Goal: Task Accomplishment & Management: Use online tool/utility

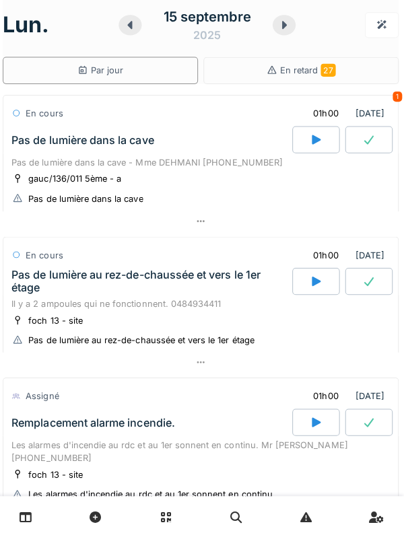
click at [188, 150] on div "Pas de lumière dans la cave" at bounding box center [152, 138] width 282 height 27
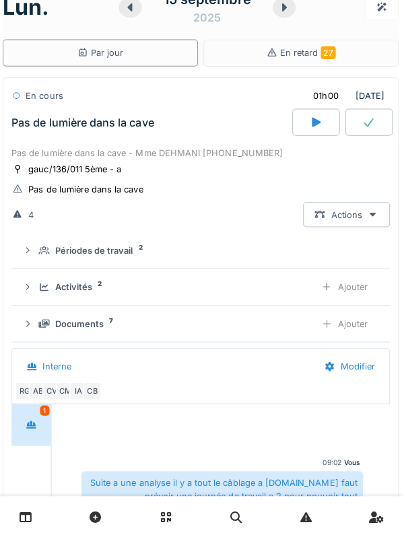
scroll to position [47, 0]
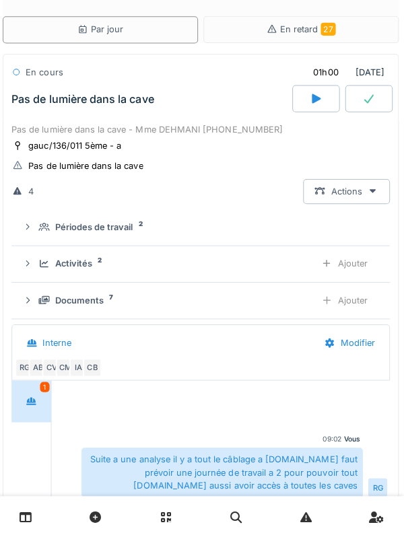
click at [99, 269] on div "Activités 2 Ajouter" at bounding box center [202, 262] width 354 height 25
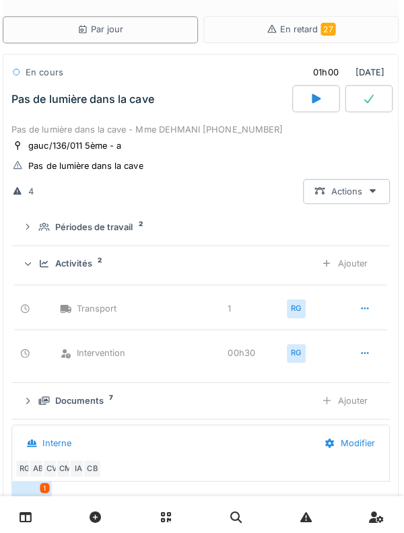
click at [92, 264] on div "Activités" at bounding box center [75, 262] width 37 height 13
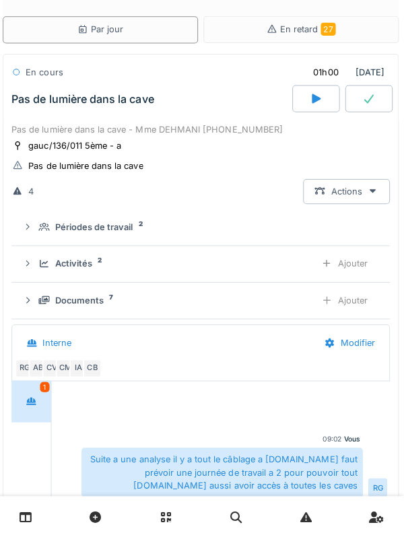
click at [121, 234] on summary "Périodes de travail 2" at bounding box center [202, 226] width 365 height 25
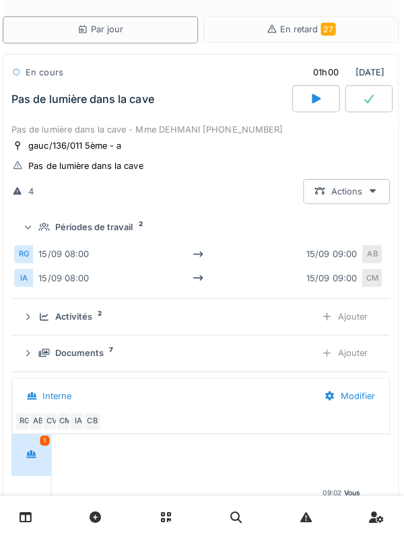
click at [125, 236] on summary "Périodes de travail 2" at bounding box center [202, 226] width 365 height 25
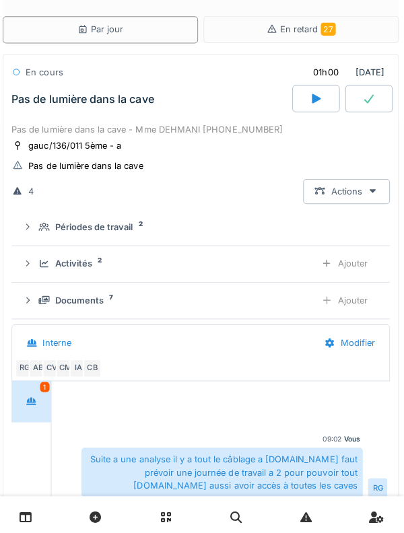
click at [160, 127] on div "Pas de lumière dans la cave - Mme DEHMANI [PHONE_NUMBER]" at bounding box center [202, 129] width 376 height 13
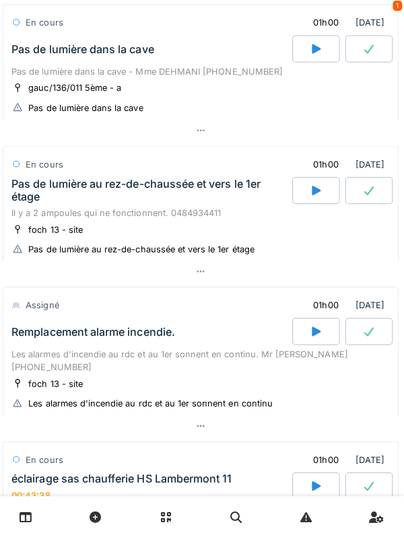
click at [137, 212] on div "Il y a 2 ampoules qui ne fonctionnent. 0484934411" at bounding box center [202, 211] width 376 height 13
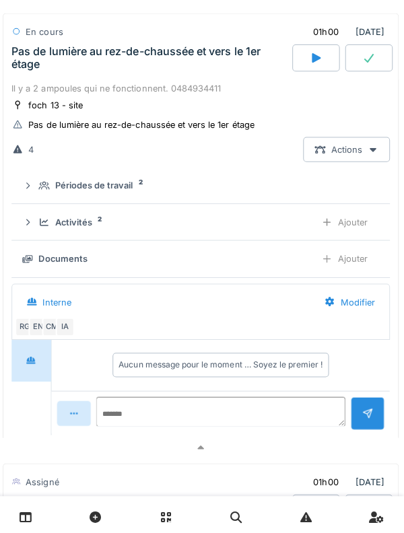
scroll to position [232, 0]
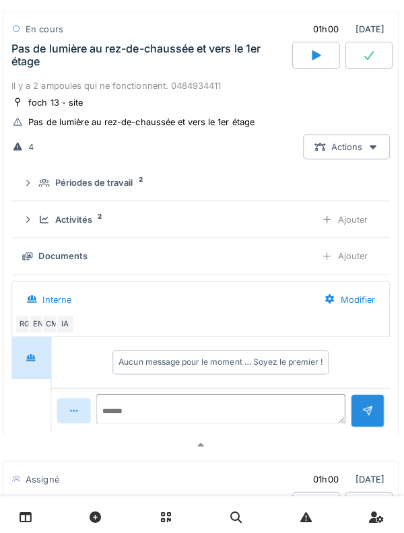
click at [89, 230] on div "Activités 2 Ajouter" at bounding box center [202, 217] width 354 height 25
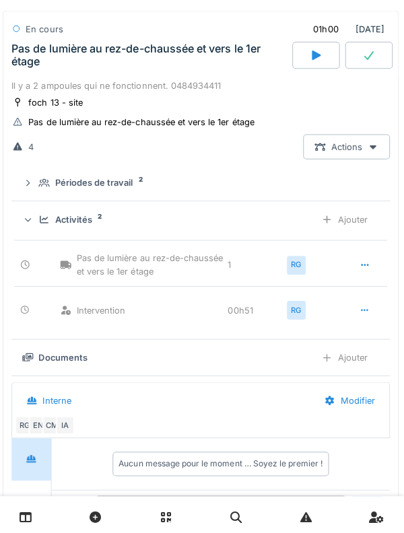
click at [88, 227] on div "Activités 2 Ajouter" at bounding box center [202, 217] width 354 height 25
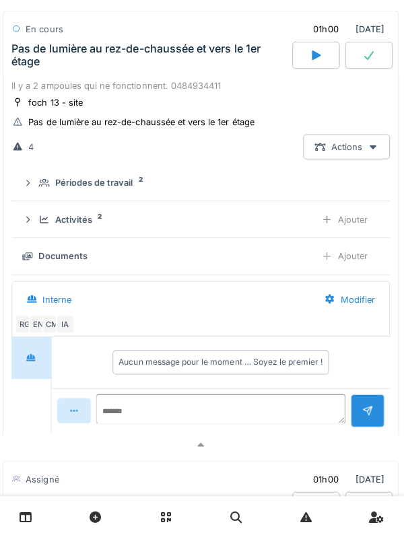
click at [125, 183] on div "Périodes de travail" at bounding box center [95, 181] width 77 height 13
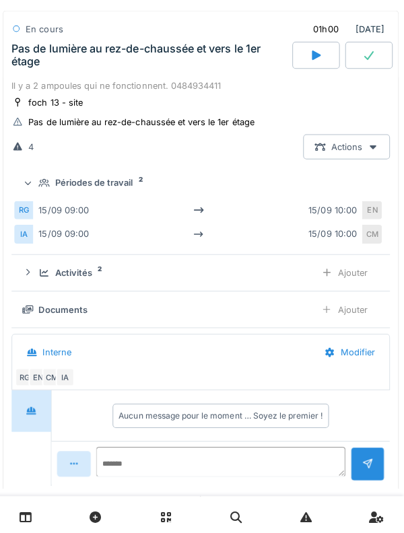
click at [132, 187] on div "Périodes de travail" at bounding box center [95, 181] width 77 height 13
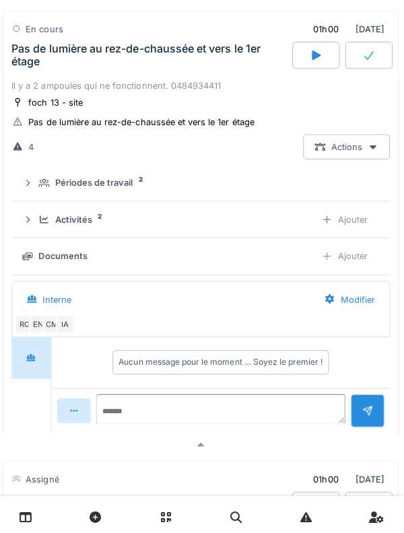
click at [92, 224] on div "Activités" at bounding box center [75, 218] width 37 height 13
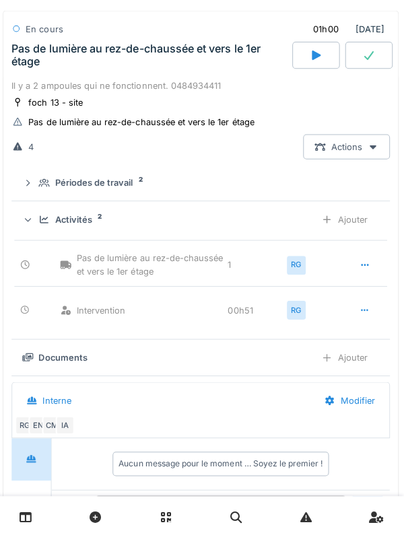
click at [81, 222] on div "Activités" at bounding box center [75, 218] width 37 height 13
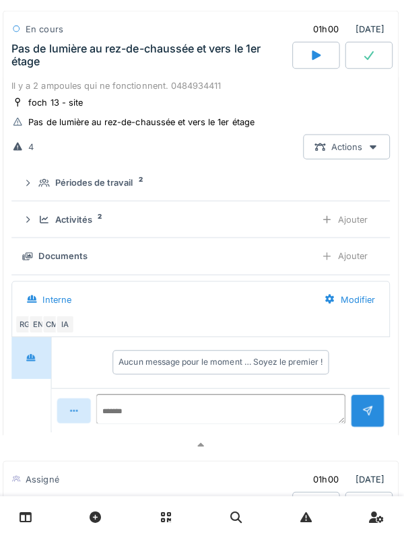
click at [150, 106] on div "foch 13 - site Pas de lumière au rez-de-chaussée et vers le 1er étage" at bounding box center [202, 111] width 376 height 34
click at [150, 90] on div "Il y a 2 ampoules qui ne fonctionnent. 0484934411" at bounding box center [202, 85] width 376 height 13
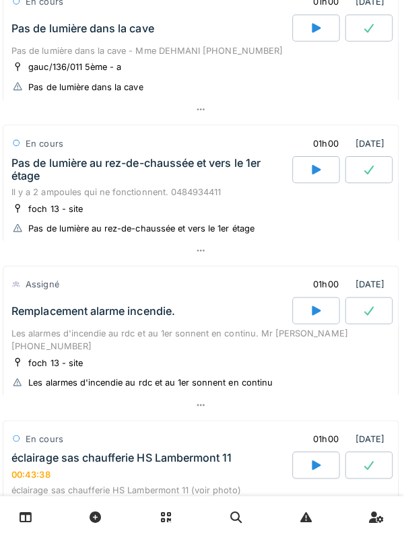
click at [157, 195] on div "Il y a 2 ampoules qui ne fonctionnent. 0484934411" at bounding box center [202, 191] width 376 height 13
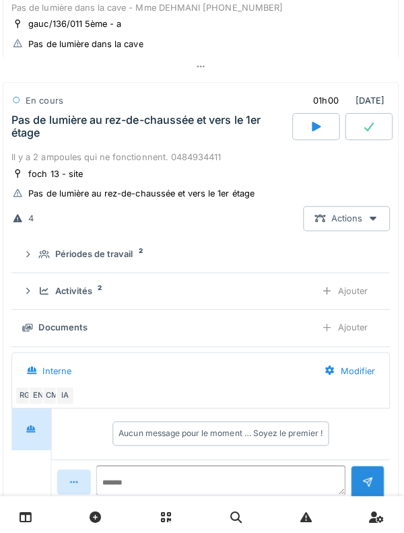
scroll to position [188, 0]
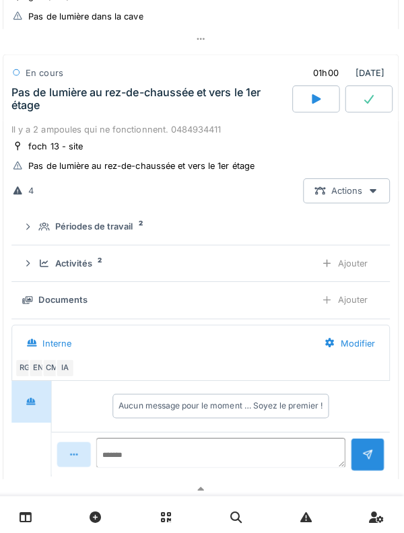
click at [100, 273] on div "Activités 2 Ajouter" at bounding box center [202, 261] width 354 height 25
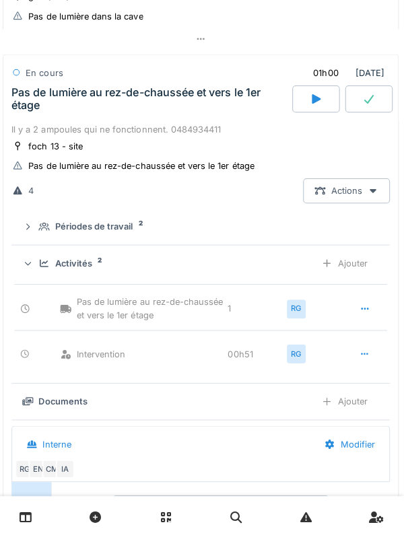
click at [363, 274] on div "Ajouter" at bounding box center [345, 261] width 69 height 25
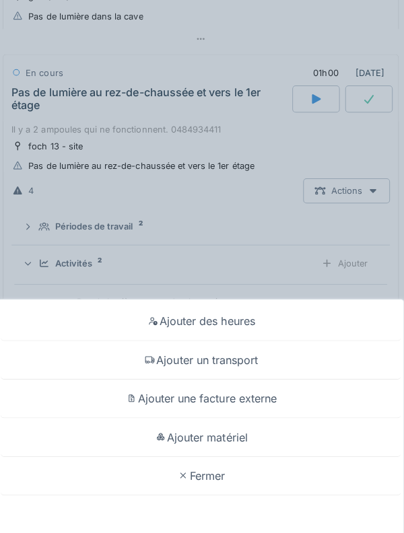
click at [296, 435] on div "Ajouter matériel" at bounding box center [201, 435] width 397 height 38
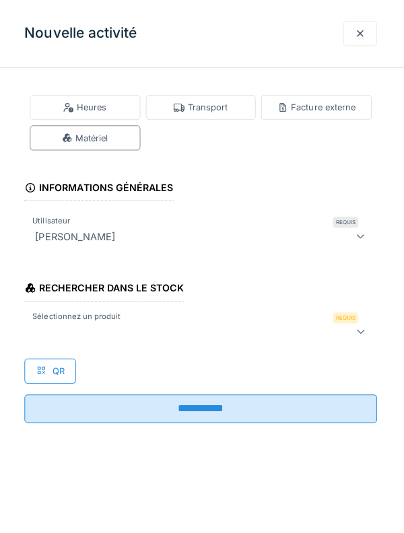
click at [278, 340] on div at bounding box center [202, 329] width 350 height 27
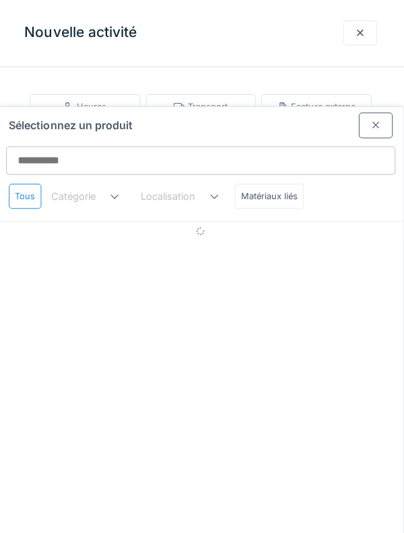
scroll to position [0, 0]
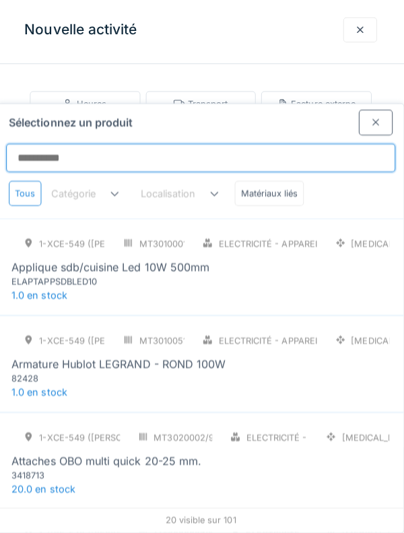
click at [269, 146] on input "Sélectionnez un produit" at bounding box center [202, 160] width 387 height 28
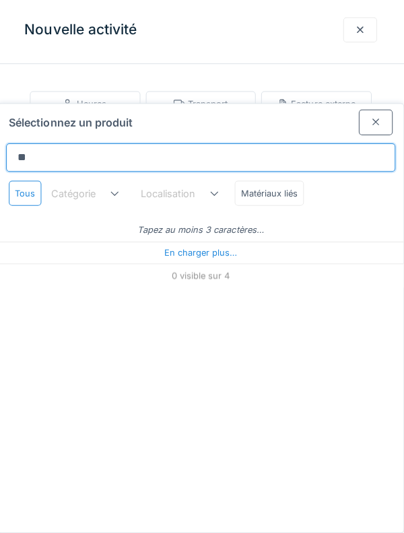
type input "*"
type input "***"
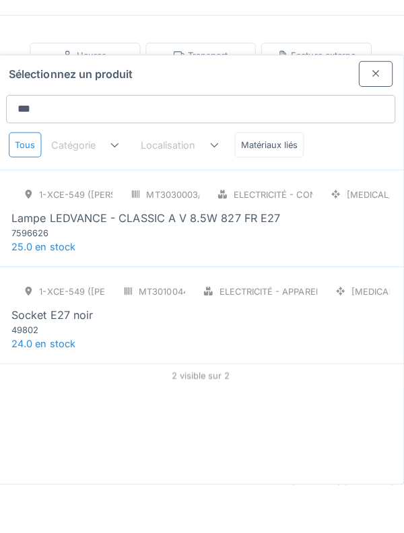
click at [362, 233] on div "1-XCE-549 (ROBERT) MT3030003/999/009 Electricité - Consommables [MEDICAL_DATA] …" at bounding box center [202, 261] width 376 height 57
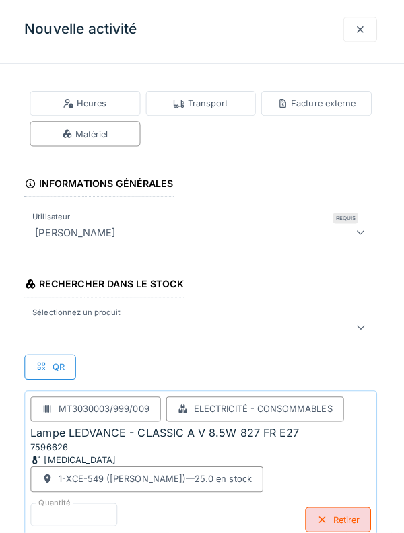
scroll to position [22, 0]
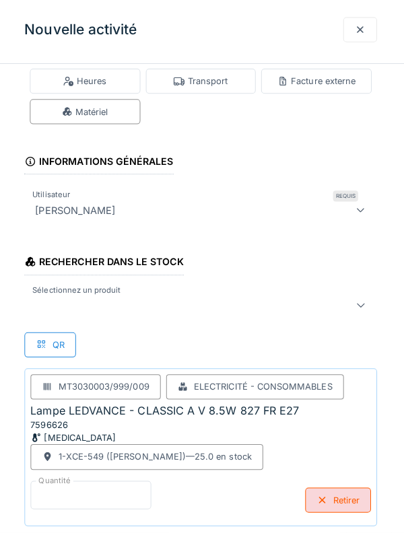
click at [133, 490] on input "*" at bounding box center [93, 496] width 120 height 28
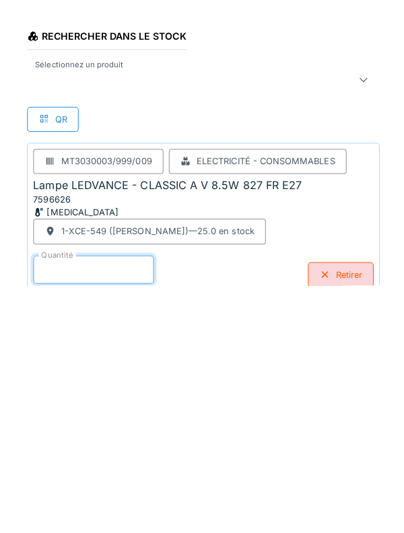
scroll to position [92, 0]
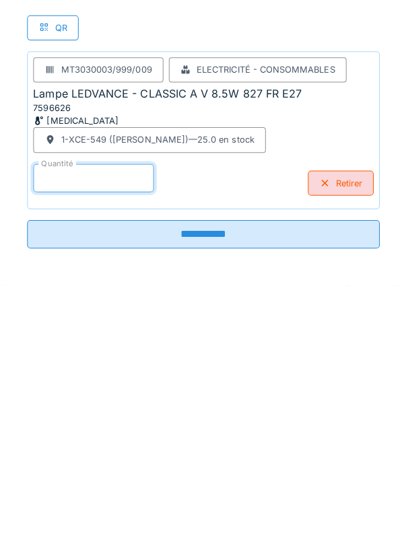
type input "*"
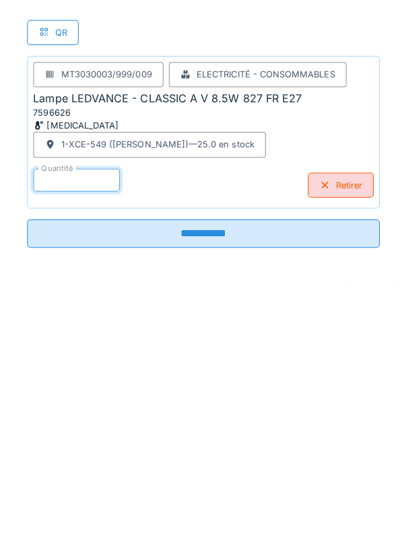
click at [251, 485] on input "**********" at bounding box center [202, 481] width 350 height 28
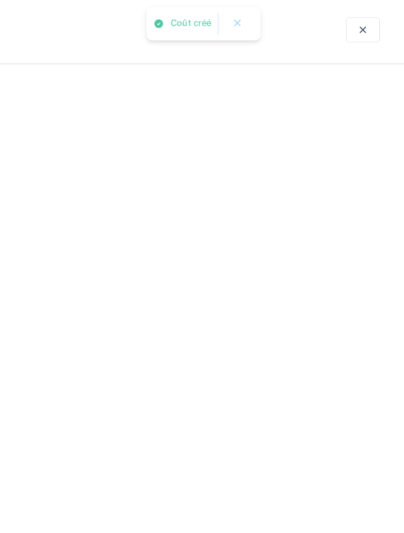
scroll to position [0, 0]
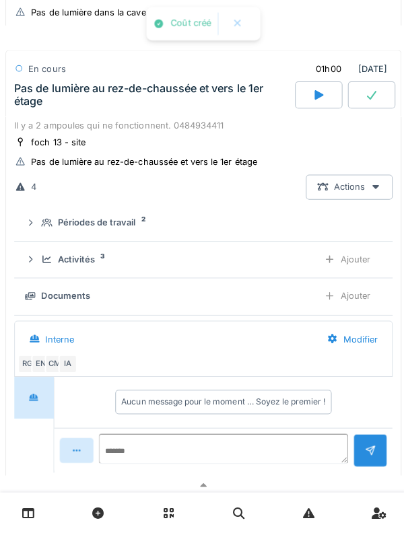
click at [168, 111] on div "Pas de lumière au rez-de-chaussée et vers le 1er étage" at bounding box center [152, 99] width 276 height 26
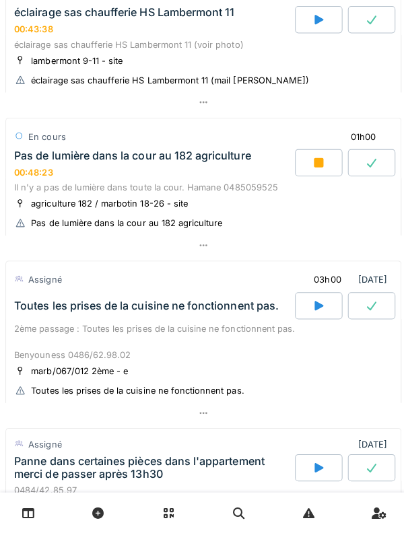
scroll to position [558, 0]
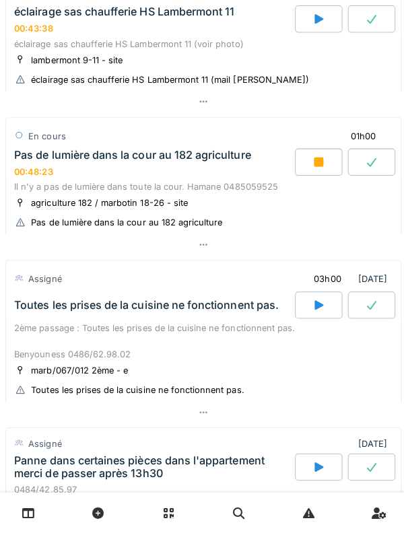
click at [214, 183] on div "Il n'y a pas de lumière dans toute la cour. Hamane 0485059525" at bounding box center [202, 189] width 376 height 13
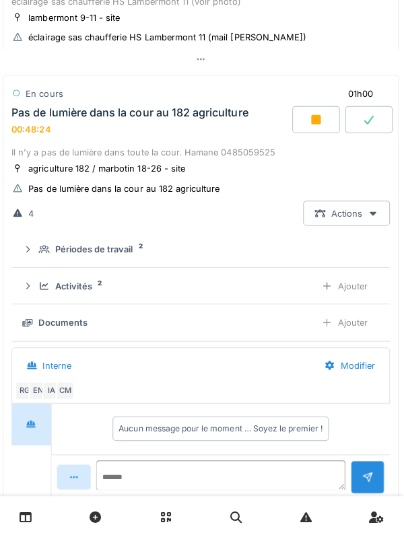
scroll to position [614, 0]
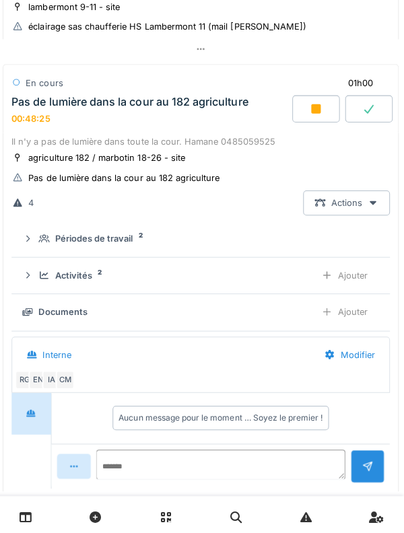
click at [74, 276] on div "Activités 2 Ajouter" at bounding box center [202, 273] width 354 height 25
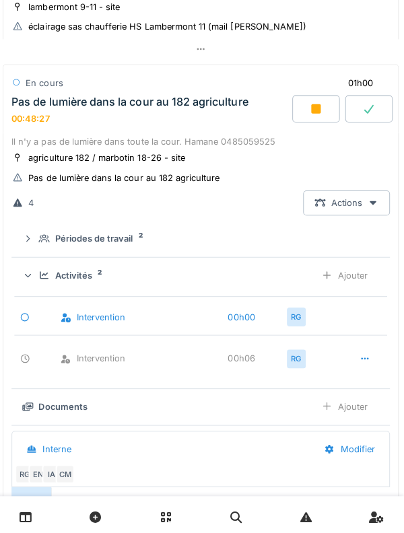
click at [86, 277] on div "Activités 2 Ajouter" at bounding box center [202, 273] width 354 height 25
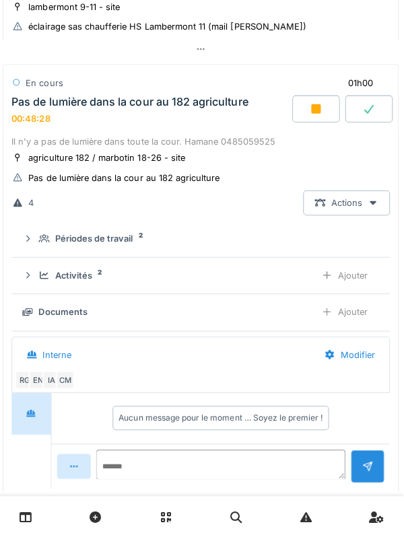
click at [131, 232] on div "Périodes de travail" at bounding box center [95, 237] width 77 height 13
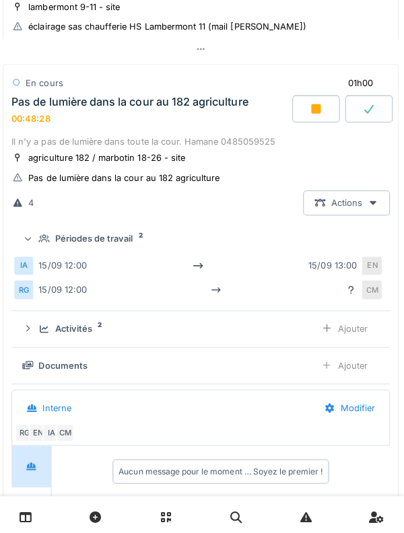
click at [136, 234] on div "Périodes de travail 2" at bounding box center [207, 237] width 333 height 13
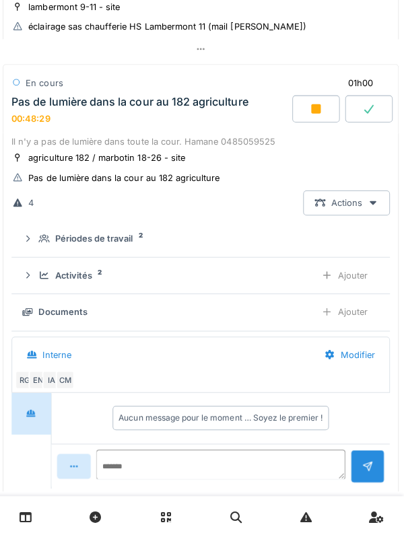
click at [95, 275] on div "Activités 2 Ajouter" at bounding box center [202, 273] width 354 height 25
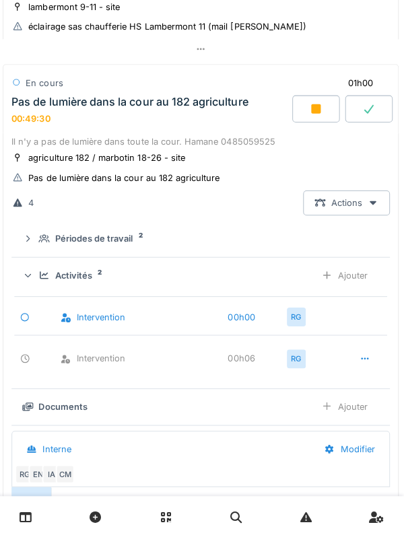
click at [349, 266] on div "Ajouter" at bounding box center [345, 273] width 69 height 25
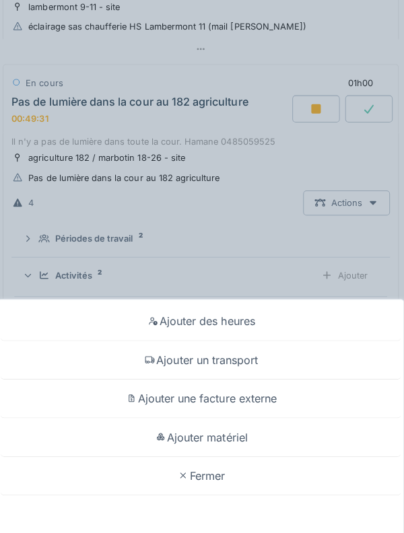
click at [300, 358] on div "Ajouter un transport" at bounding box center [201, 358] width 397 height 38
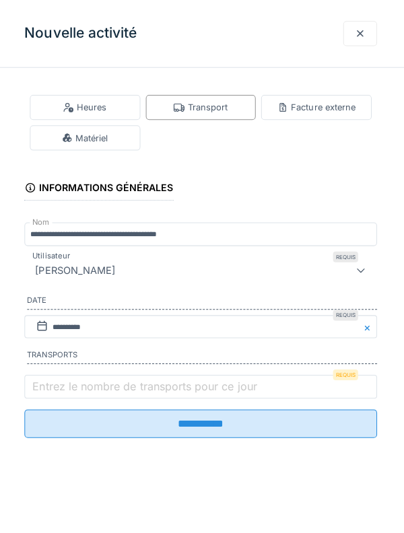
click at [129, 370] on fieldset "**********" at bounding box center [202, 262] width 350 height 368
click at [129, 383] on label "Entrez le nombre de transports pour ce jour" at bounding box center [146, 384] width 228 height 16
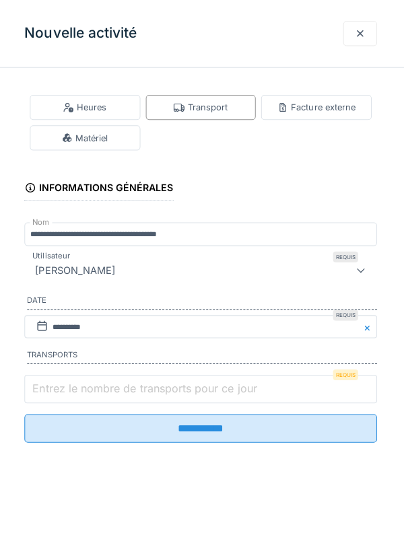
click at [129, 383] on input "Entrez le nombre de transports pour ce jour" at bounding box center [202, 387] width 350 height 28
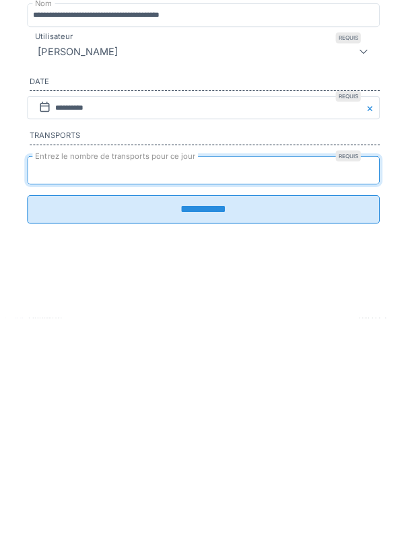
type input "*"
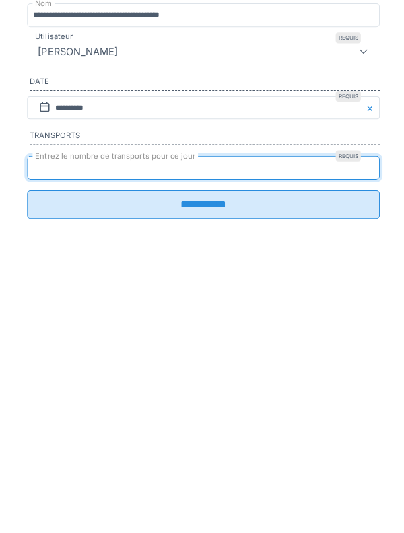
click at [214, 424] on input "**********" at bounding box center [202, 421] width 350 height 28
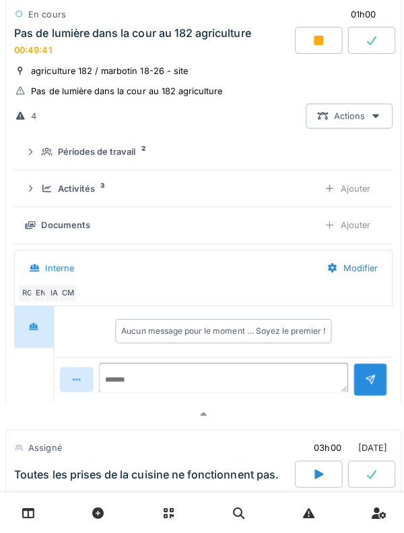
scroll to position [643, 0]
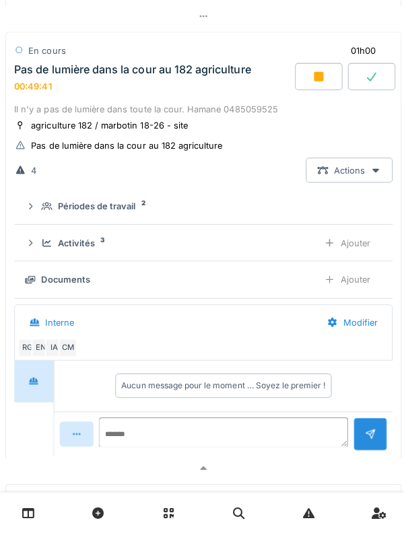
click at [86, 232] on div "Activités 3 Ajouter" at bounding box center [202, 244] width 354 height 25
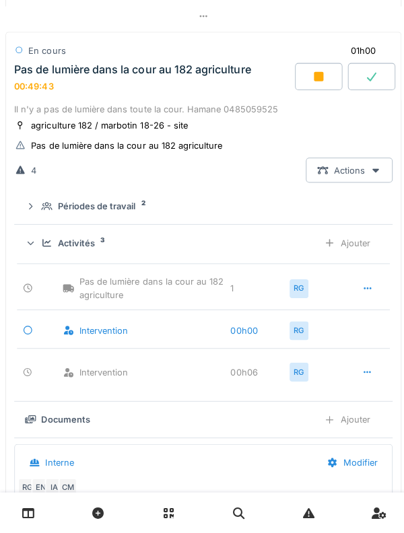
click at [101, 232] on div "Activités 3 Ajouter" at bounding box center [202, 244] width 354 height 25
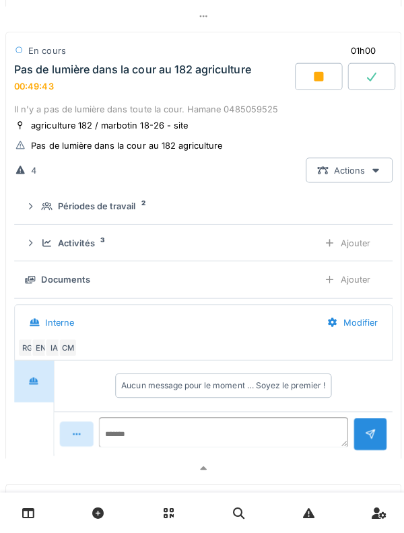
click at [106, 205] on div "Périodes de travail" at bounding box center [95, 208] width 77 height 13
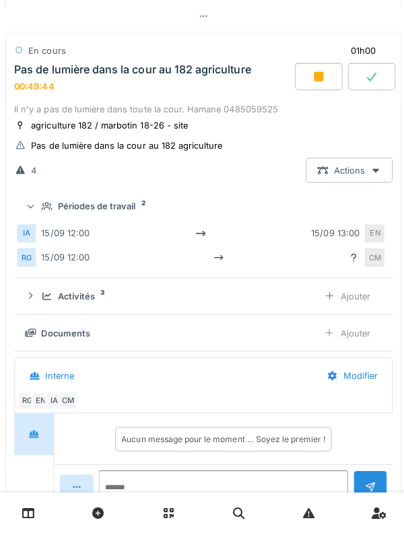
click at [115, 202] on div "Périodes de travail" at bounding box center [95, 208] width 77 height 13
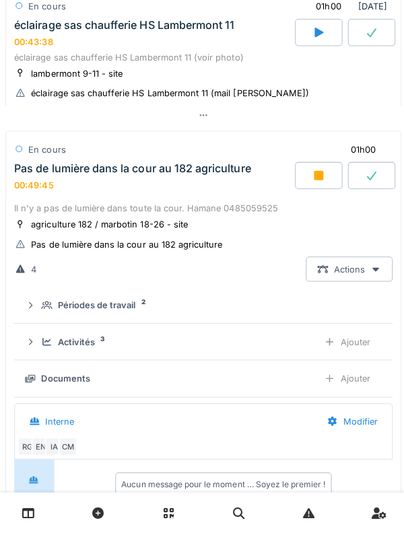
scroll to position [533, 0]
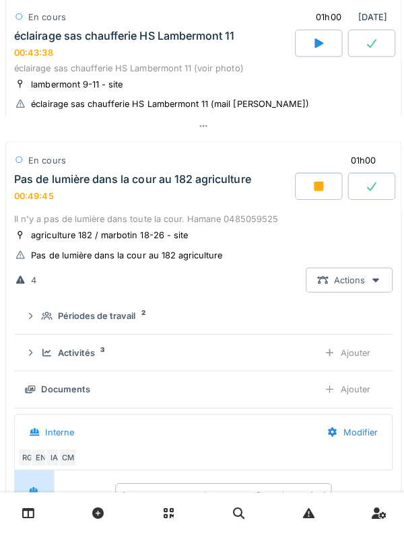
click at [139, 175] on div "Pas de lumière dans la cour au 182 agriculture" at bounding box center [131, 181] width 235 height 13
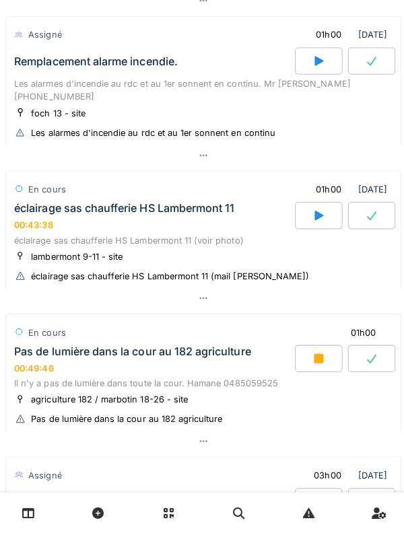
scroll to position [358, 0]
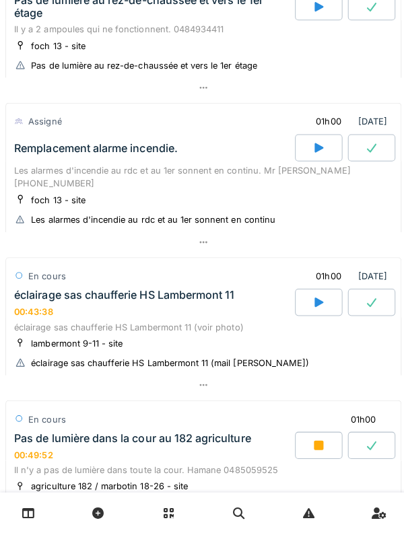
click at [191, 176] on div "Les alarmes d'incendie au rdc et au 1er sonnent en continu. Mr [PERSON_NAME] [P…" at bounding box center [202, 179] width 376 height 26
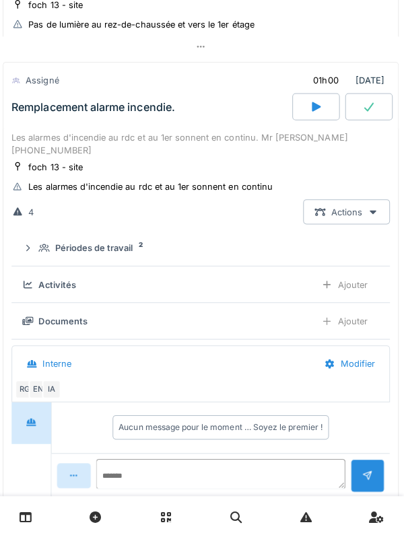
scroll to position [329, 0]
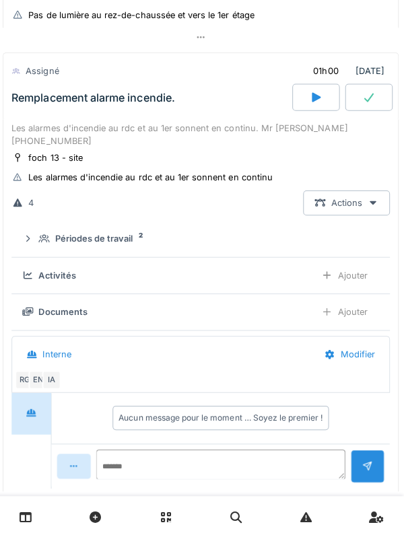
click at [140, 236] on summary "Périodes de travail 2" at bounding box center [202, 237] width 365 height 25
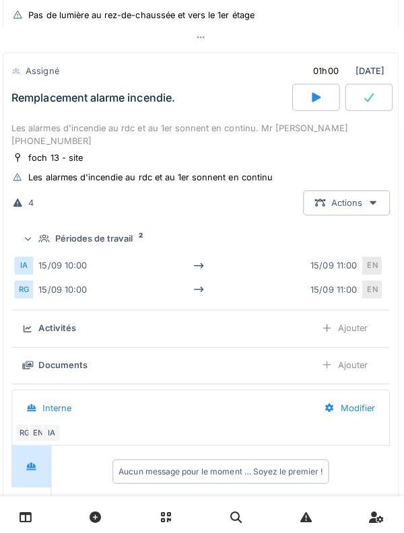
click at [129, 231] on div "Périodes de travail" at bounding box center [95, 237] width 77 height 13
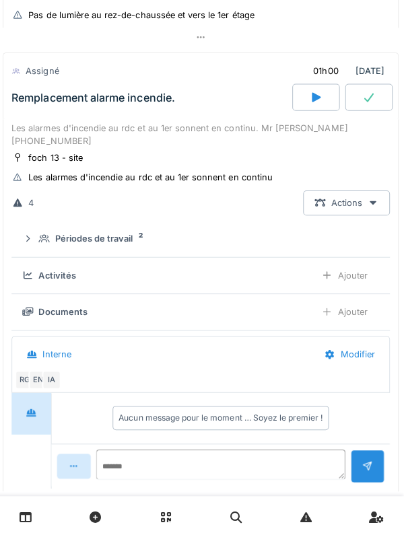
click at [357, 302] on div "Ajouter" at bounding box center [345, 310] width 69 height 25
click at [344, 299] on div "Ajouter" at bounding box center [345, 310] width 69 height 25
click at [343, 261] on div "Ajouter" at bounding box center [345, 273] width 69 height 25
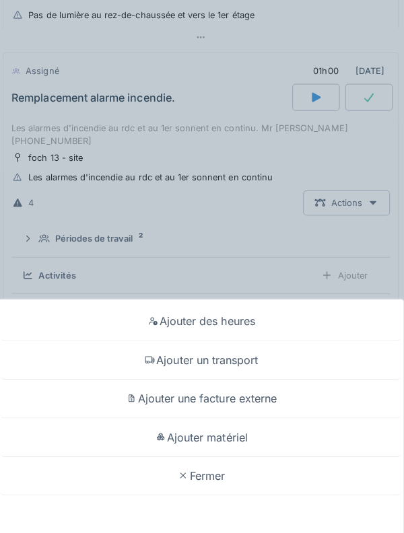
click at [251, 431] on div "Ajouter matériel" at bounding box center [201, 435] width 397 height 38
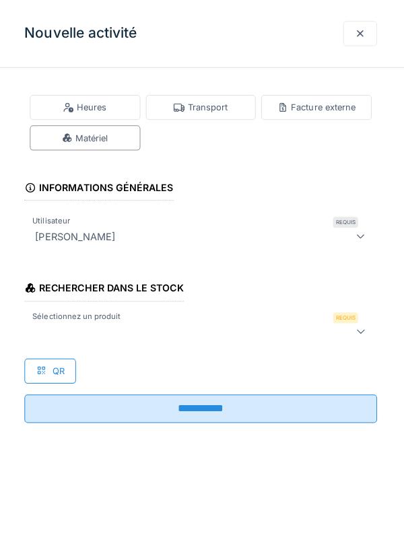
click at [245, 338] on div at bounding box center [202, 329] width 350 height 27
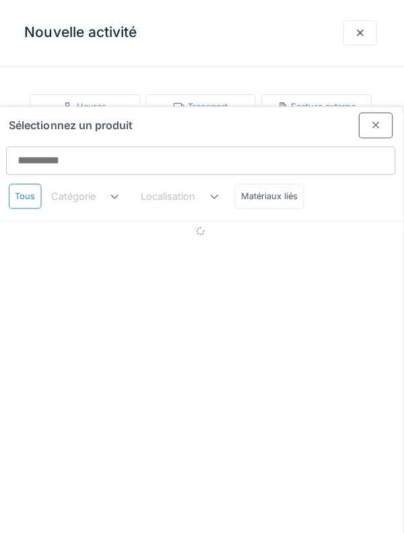
scroll to position [0, 0]
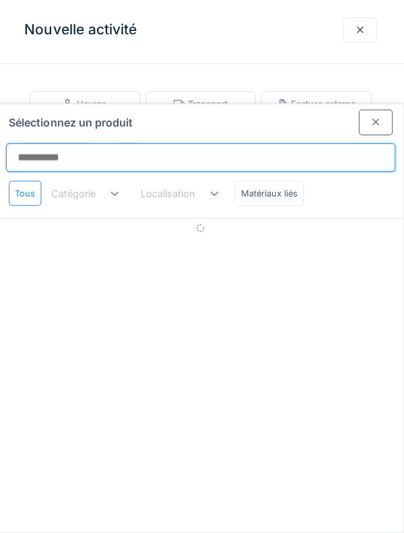
click at [192, 146] on input "Sélectionnez un produit" at bounding box center [202, 160] width 387 height 28
type input "*"
type input "***"
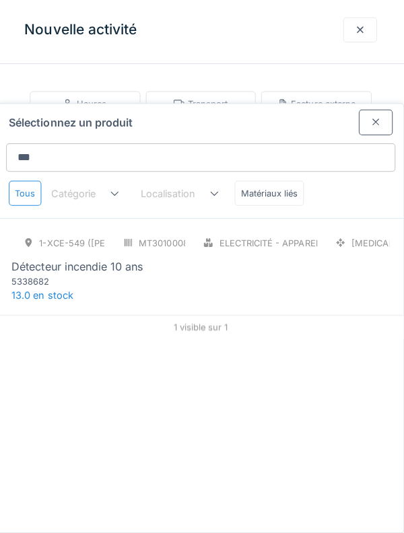
click at [298, 238] on div "1-XCE-549 (ROBERT) MT3010008/999/009 Electricité - Appareillages - terminaux [M…" at bounding box center [202, 268] width 403 height 96
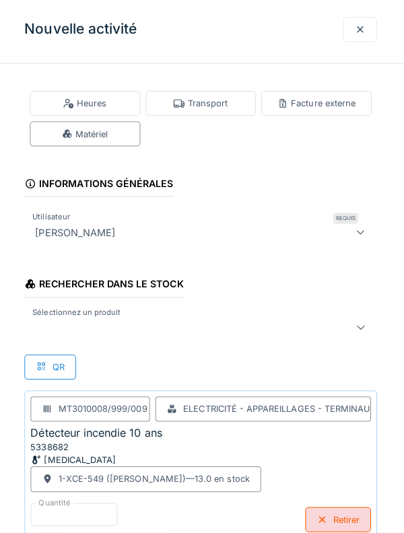
scroll to position [22, 0]
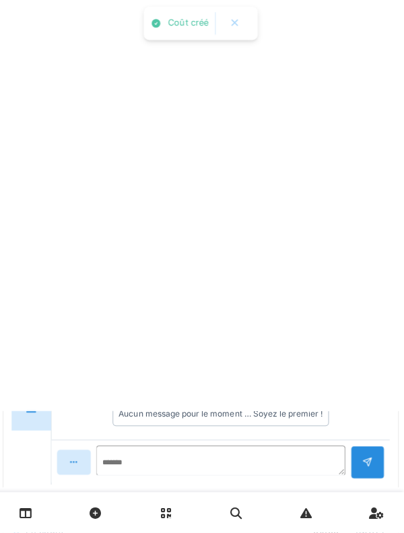
scroll to position [0, 0]
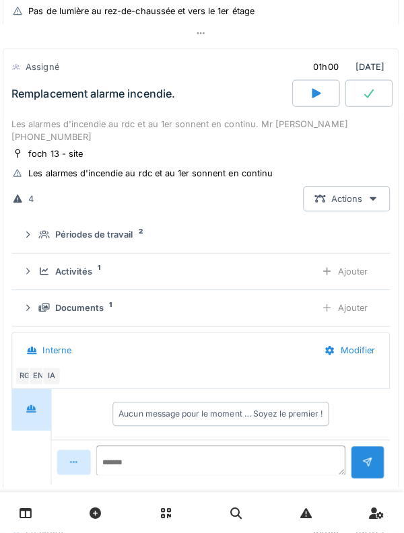
click at [79, 315] on details "Documents 1 Ajouter" at bounding box center [202, 310] width 376 height 36
click at [49, 306] on icon at bounding box center [46, 310] width 11 height 8
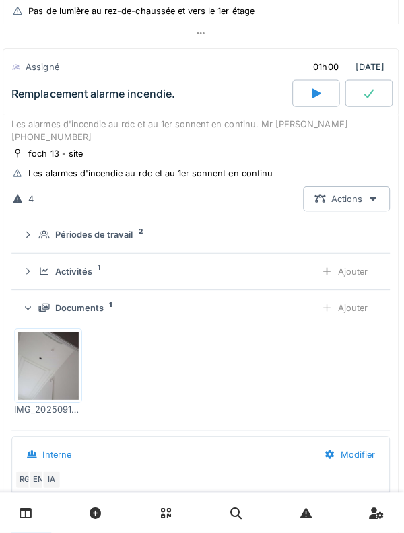
click at [46, 304] on div "Documents 1" at bounding box center [173, 310] width 264 height 13
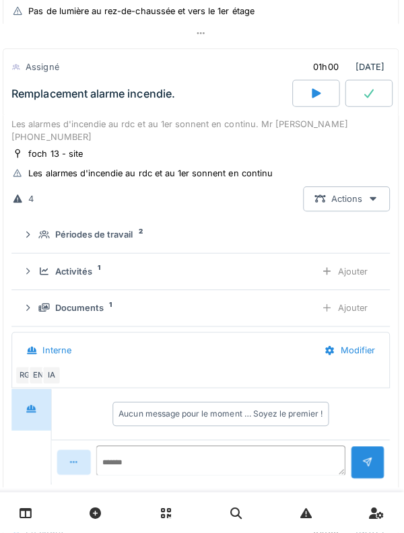
click at [47, 270] on icon at bounding box center [46, 273] width 9 height 7
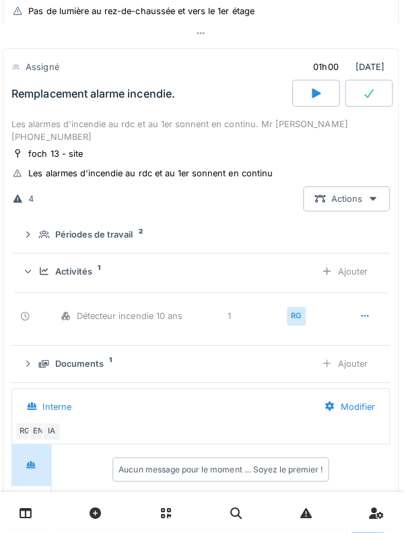
click at [48, 267] on div "Activités 1" at bounding box center [173, 273] width 264 height 13
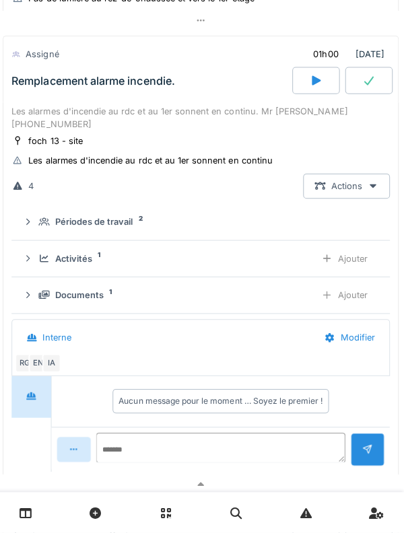
scroll to position [341, 0]
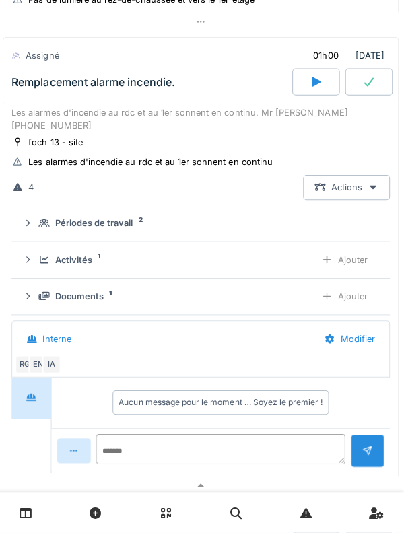
click at [45, 214] on summary "Périodes de travail 2" at bounding box center [202, 226] width 365 height 25
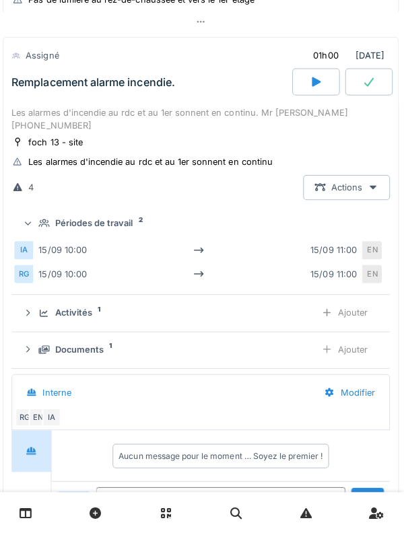
click at [50, 223] on summary "Périodes de travail 2" at bounding box center [202, 226] width 365 height 25
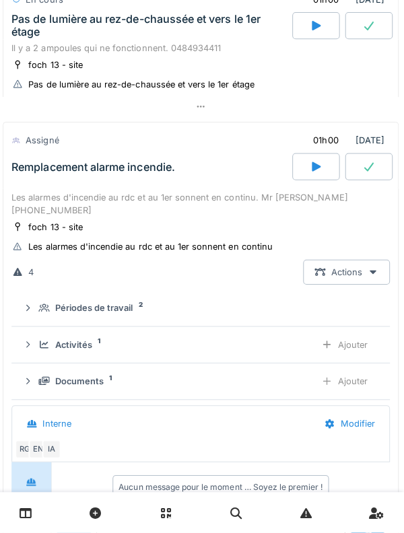
scroll to position [255, 0]
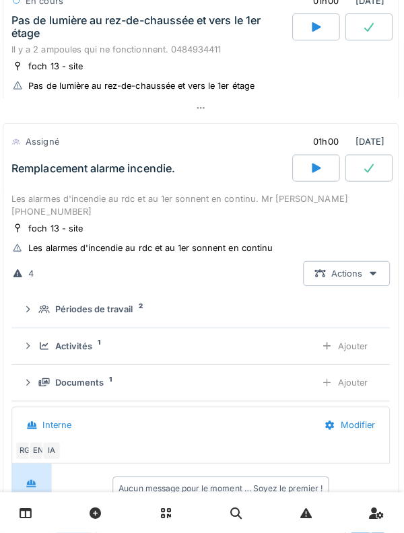
click at [36, 181] on div "Remplacement alarme incendie." at bounding box center [152, 171] width 282 height 27
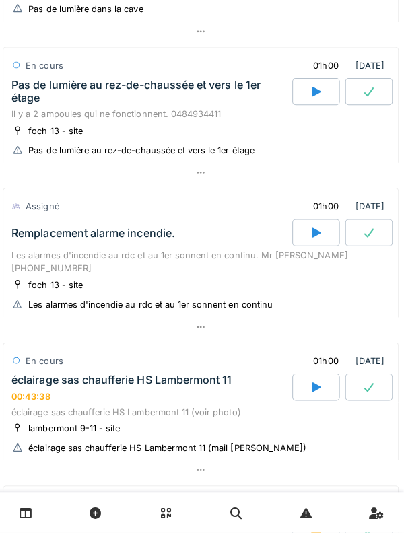
scroll to position [190, 0]
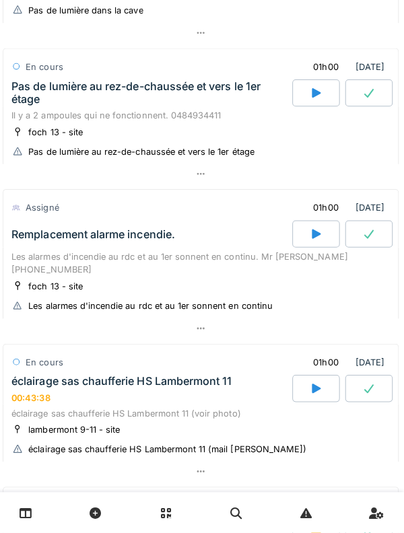
click at [46, 106] on div "Pas de lumière au rez-de-chaussée et vers le 1er étage" at bounding box center [152, 97] width 276 height 26
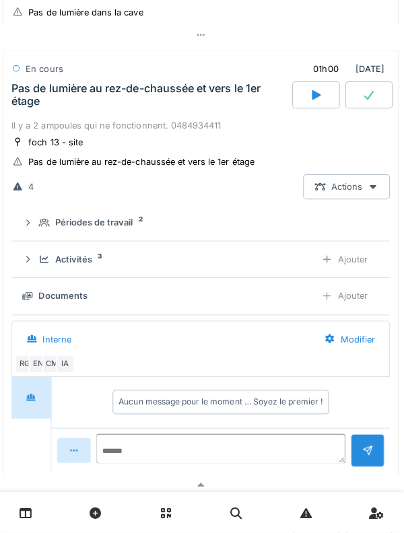
scroll to position [0, 0]
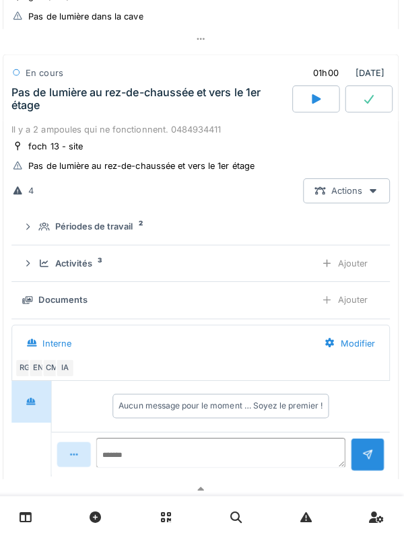
click at [33, 235] on summary "Périodes de travail 2" at bounding box center [202, 225] width 365 height 25
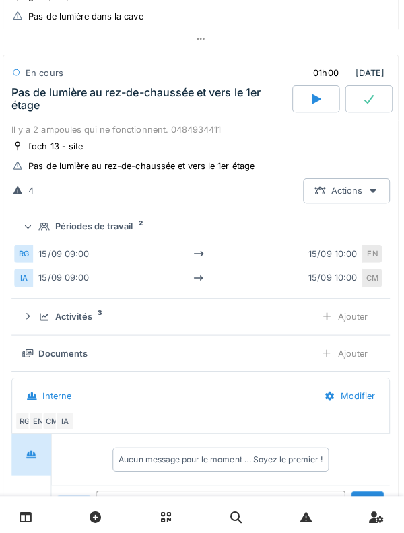
click at [49, 220] on div "Périodes de travail 2" at bounding box center [207, 225] width 333 height 13
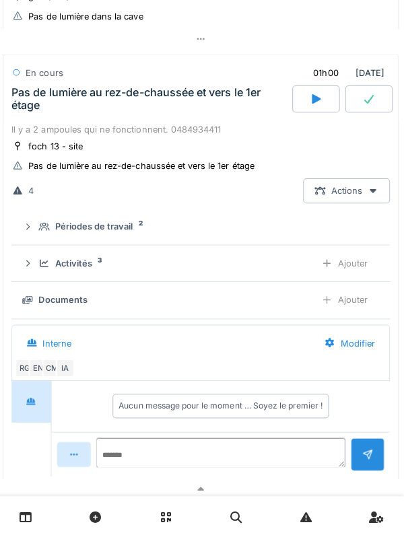
click at [46, 261] on icon at bounding box center [46, 261] width 11 height 9
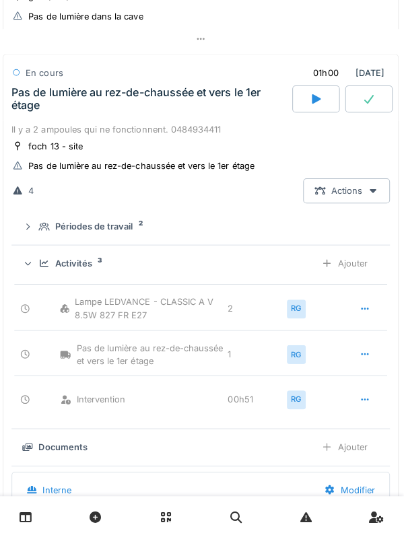
click at [48, 253] on div "Activités 3 Ajouter" at bounding box center [202, 261] width 354 height 25
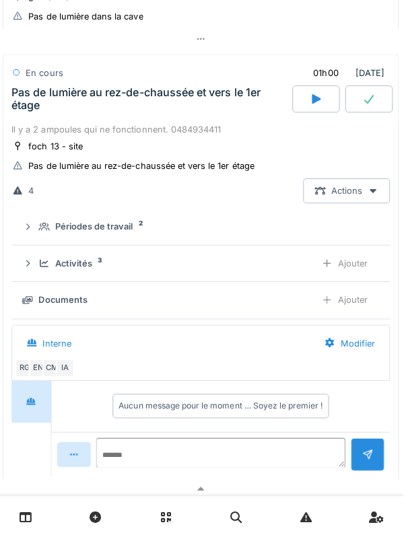
click at [63, 300] on div "Documents" at bounding box center [65, 298] width 48 height 13
click at [341, 298] on div "Ajouter" at bounding box center [345, 298] width 69 height 25
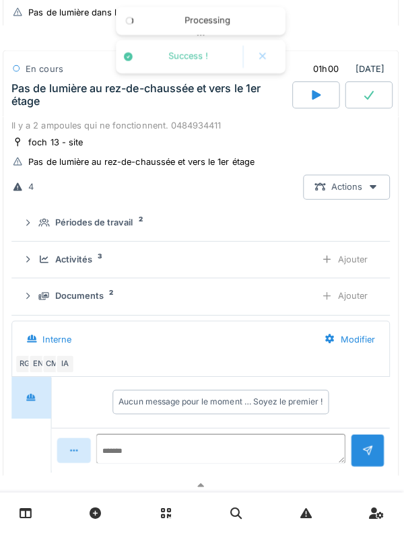
click at [356, 304] on div "Ajouter" at bounding box center [345, 298] width 69 height 25
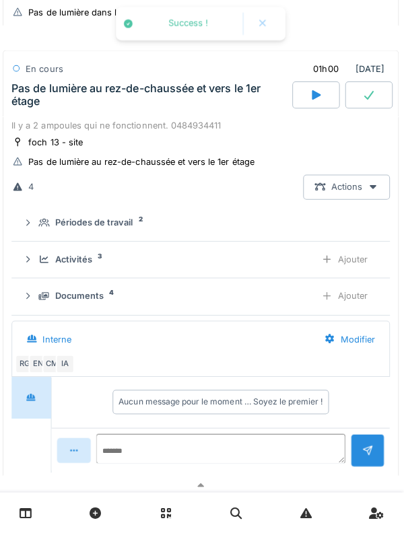
click at [97, 299] on div "Documents" at bounding box center [81, 298] width 48 height 13
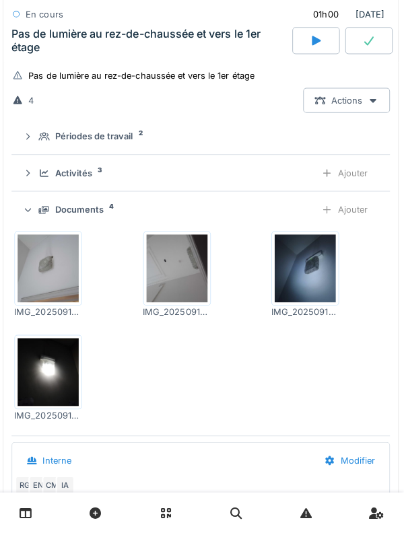
scroll to position [181, 0]
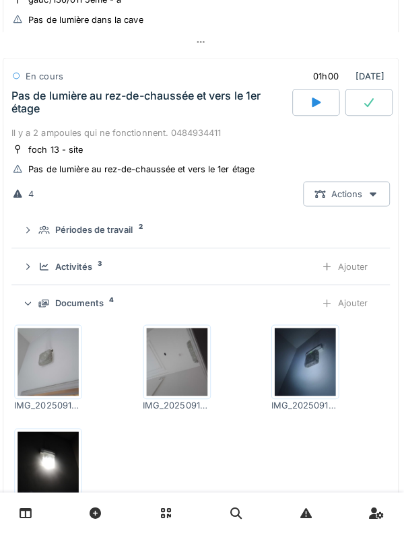
click at [104, 315] on div "Documents 4 Ajouter" at bounding box center [202, 304] width 354 height 25
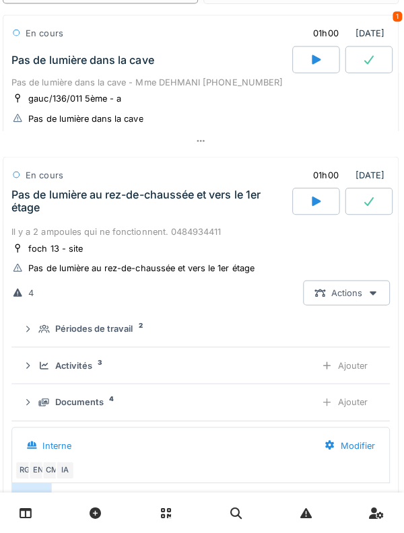
scroll to position [82, 0]
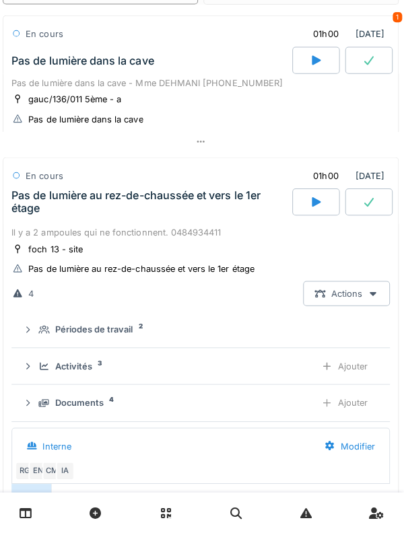
click at [185, 215] on div "Pas de lumière au rez-de-chaussée et vers le 1er étage" at bounding box center [152, 204] width 276 height 26
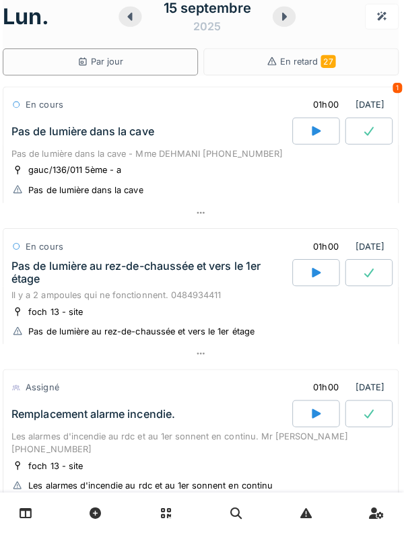
scroll to position [9, 0]
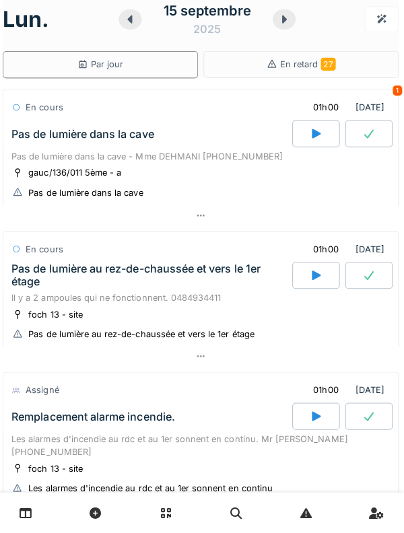
click at [184, 280] on div "Pas de lumière au rez-de-chaussée et vers le 1er étage" at bounding box center [152, 278] width 276 height 26
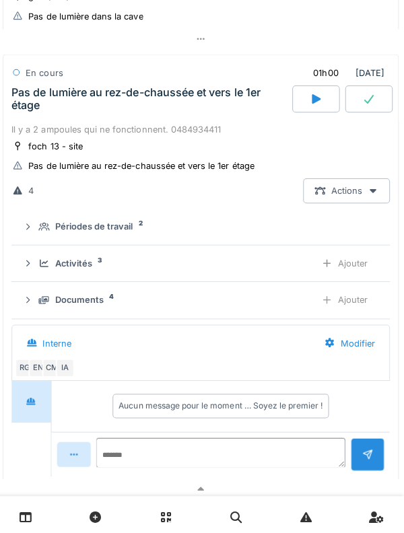
scroll to position [203, 0]
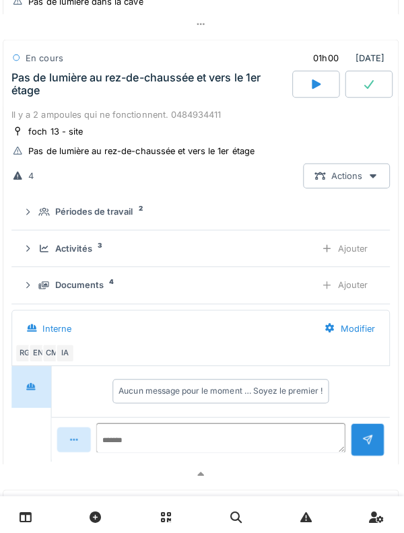
click at [100, 253] on div "Activités 3" at bounding box center [173, 246] width 264 height 13
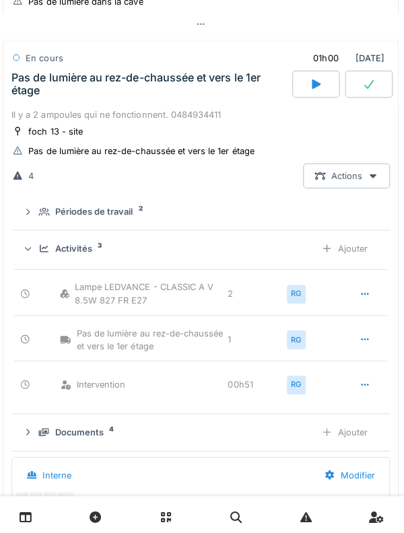
click at [97, 248] on div "Activités 3" at bounding box center [173, 246] width 264 height 13
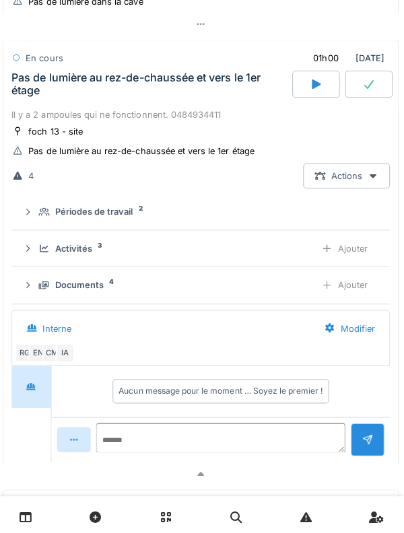
click at [99, 296] on div "Documents 4 Ajouter" at bounding box center [202, 283] width 354 height 25
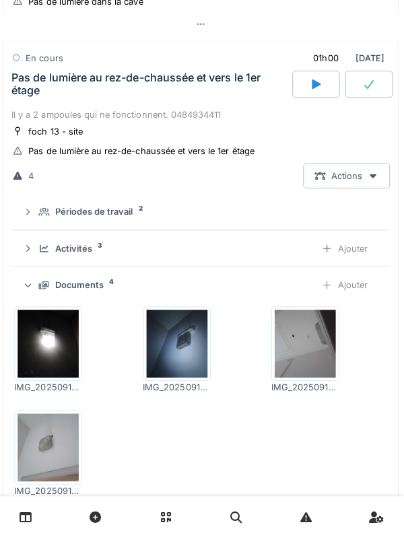
click at [110, 282] on div "Documents 4" at bounding box center [173, 283] width 264 height 13
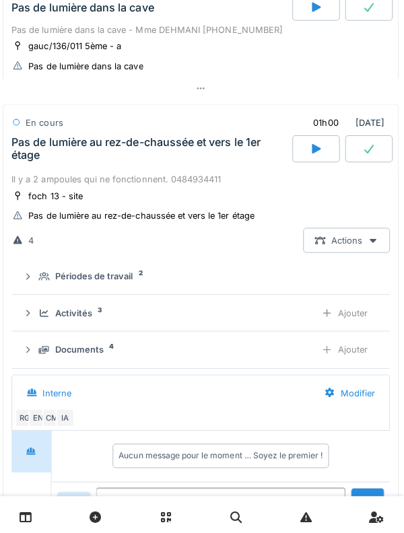
scroll to position [119, 0]
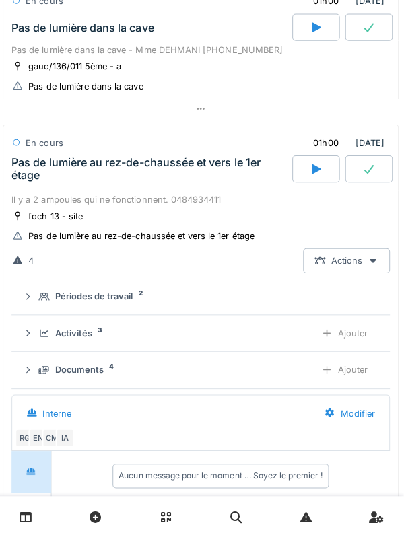
click at [188, 197] on div "Il y a 2 ampoules qui ne fonctionnent. 0484934411" at bounding box center [202, 198] width 376 height 13
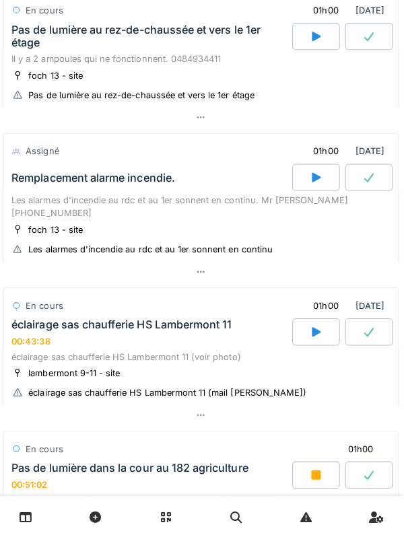
scroll to position [255, 0]
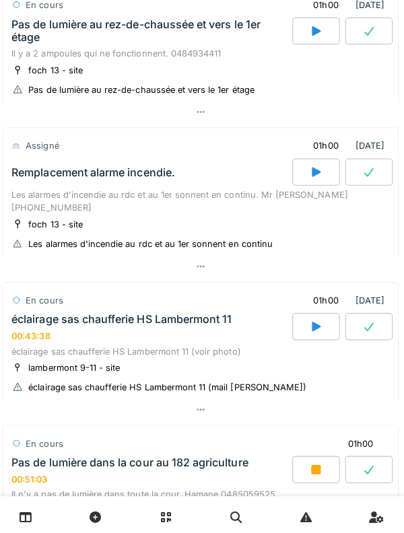
click at [172, 311] on div "éclairage sas chaufferie HS Lambermont 11" at bounding box center [123, 317] width 219 height 13
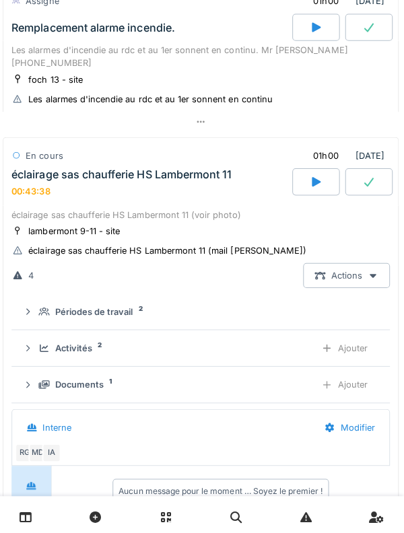
scroll to position [470, 0]
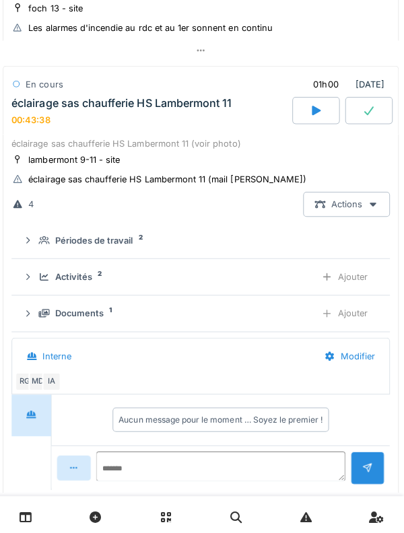
click at [102, 269] on div "Activités 2" at bounding box center [173, 275] width 264 height 13
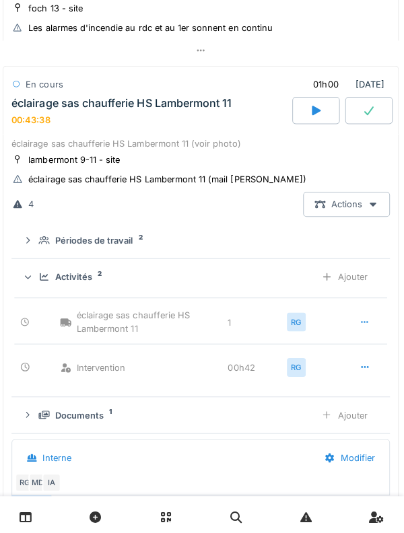
click at [333, 271] on div "Ajouter" at bounding box center [345, 275] width 69 height 25
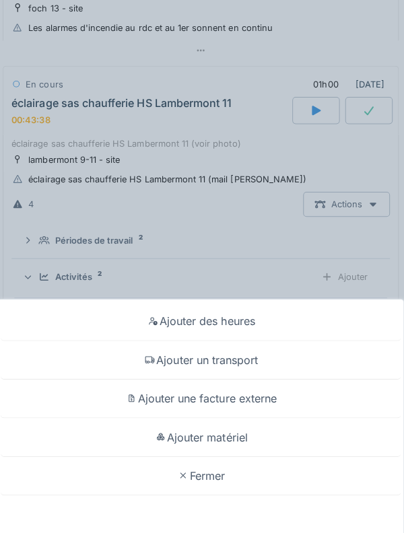
click at [240, 433] on div "Ajouter matériel" at bounding box center [201, 435] width 397 height 38
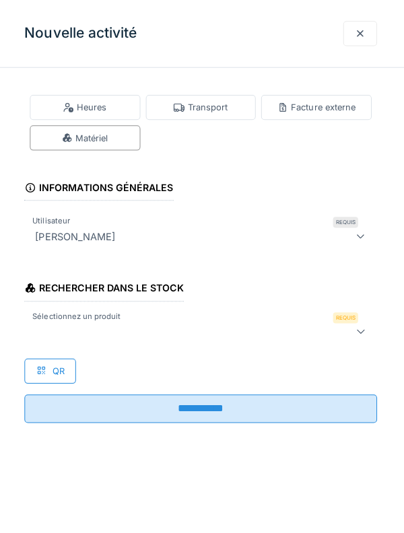
click at [214, 329] on div at bounding box center [179, 329] width 295 height 16
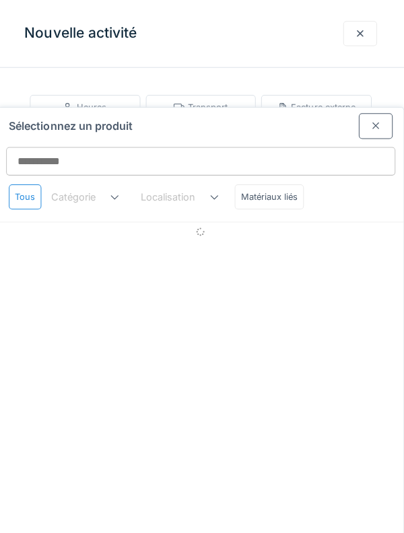
scroll to position [0, 0]
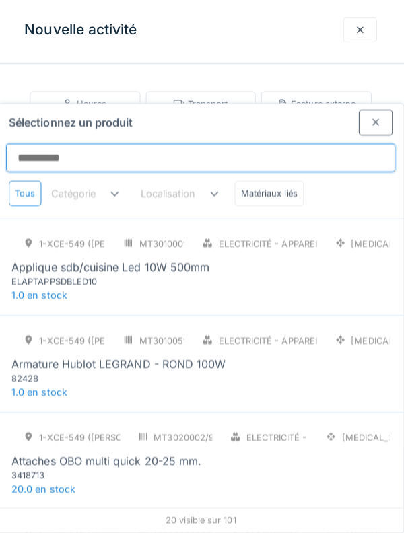
click at [223, 146] on input "Sélectionnez un produit" at bounding box center [202, 160] width 387 height 28
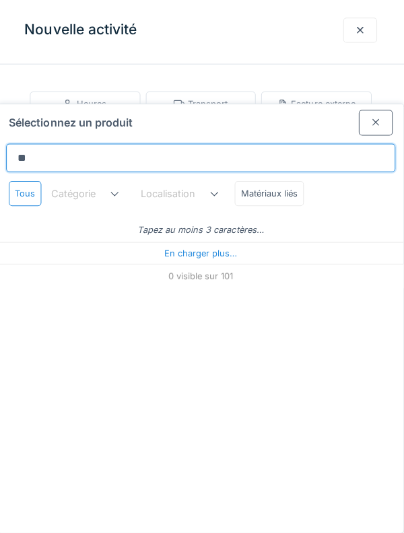
type input "***"
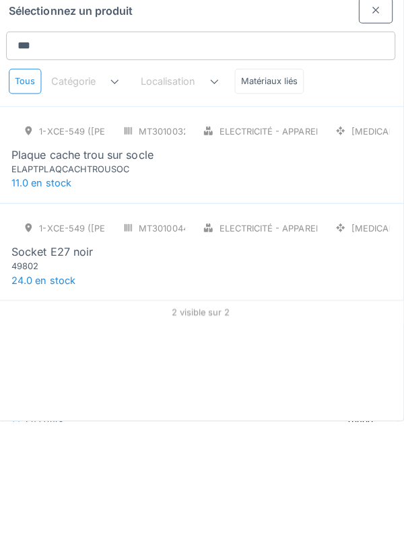
click at [327, 357] on div "Socket E27 noir" at bounding box center [202, 365] width 376 height 16
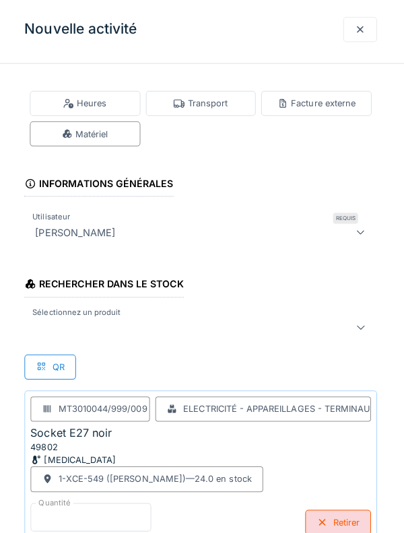
click at [128, 511] on input "*" at bounding box center [93, 518] width 120 height 28
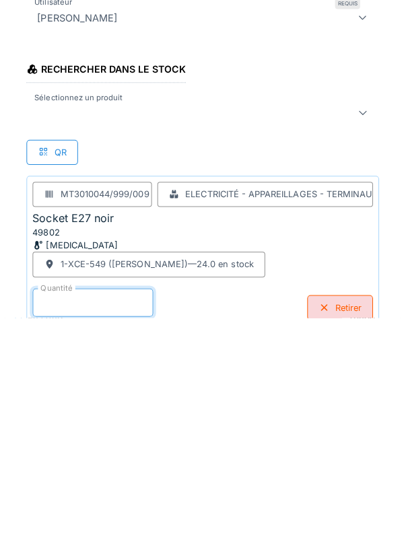
scroll to position [92, 0]
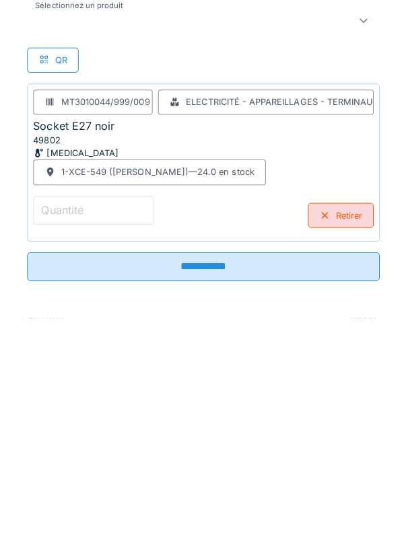
type input "*"
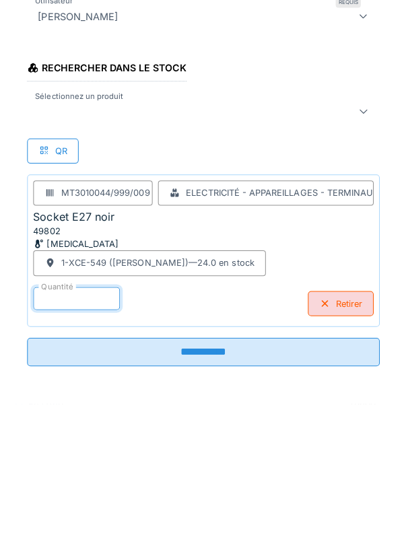
click at [290, 242] on div at bounding box center [179, 242] width 295 height 16
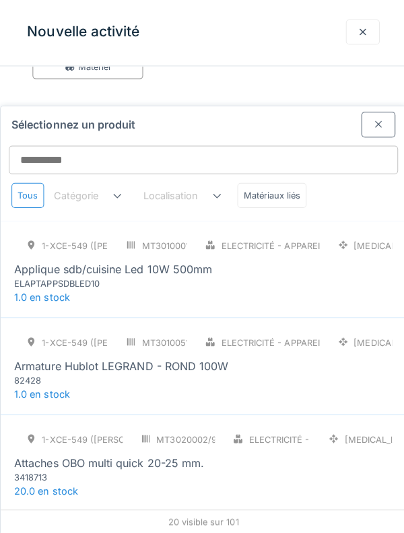
scroll to position [62, 0]
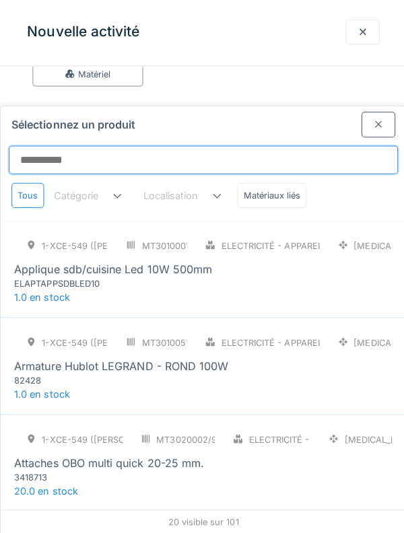
click at [283, 146] on input "Sélectionnez un produit" at bounding box center [202, 160] width 387 height 28
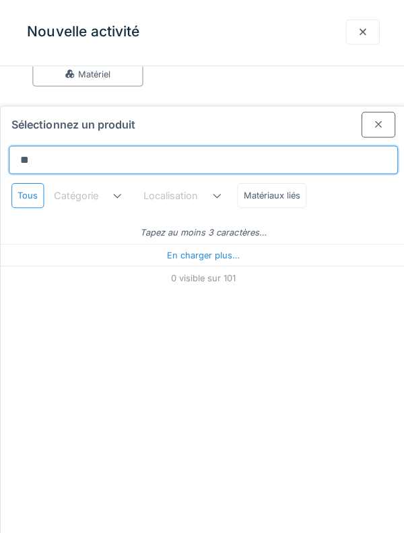
type input "***"
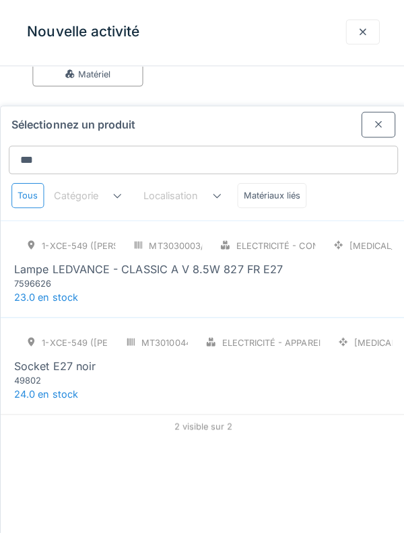
click at [298, 234] on div "1-XCE-549 (ROBERT) MT3030003/999/009 Electricité - Consommables [MEDICAL_DATA] …" at bounding box center [202, 261] width 376 height 57
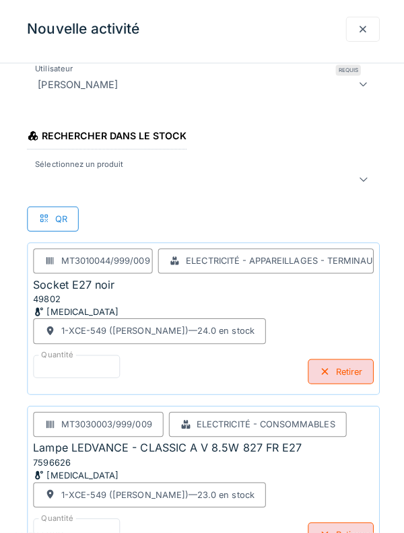
scroll to position [185, 0]
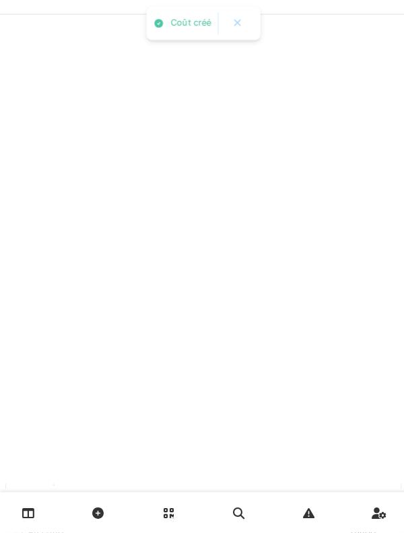
scroll to position [0, 0]
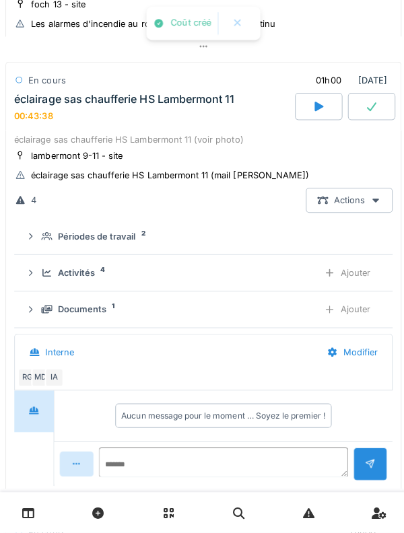
click at [84, 263] on div "Activités 4 Ajouter" at bounding box center [202, 275] width 354 height 25
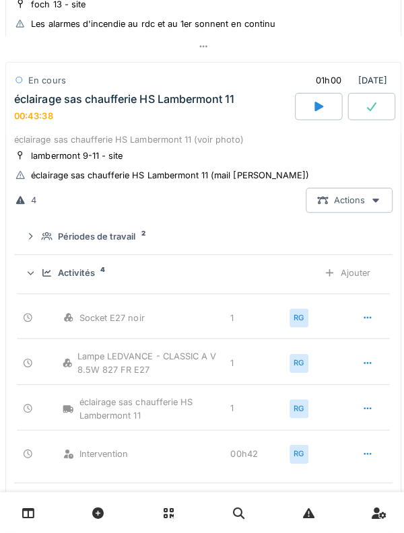
click at [107, 272] on div "Activités 4 Ajouter" at bounding box center [202, 275] width 354 height 25
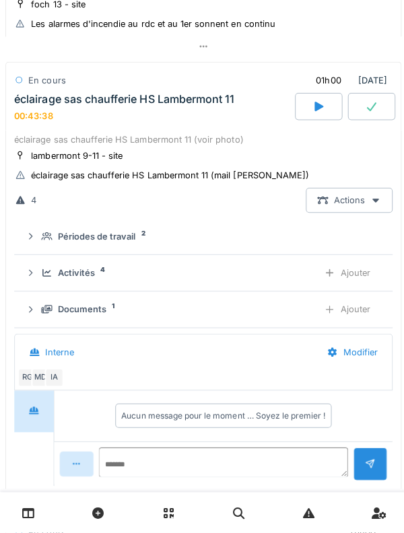
click at [98, 269] on div "Activités 4" at bounding box center [173, 275] width 264 height 13
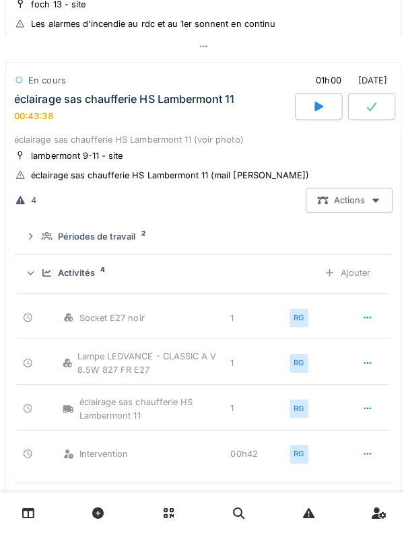
click at [93, 269] on div "Activités" at bounding box center [75, 275] width 37 height 13
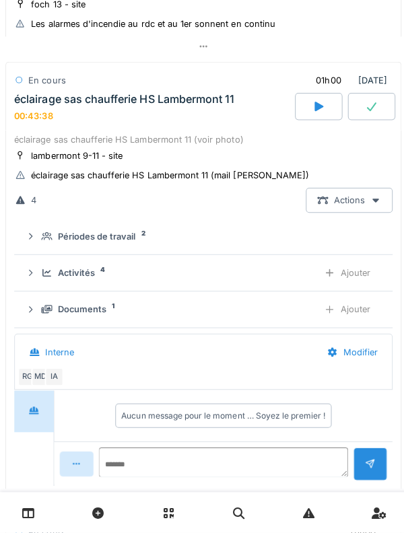
click at [94, 305] on div "Documents" at bounding box center [81, 311] width 48 height 13
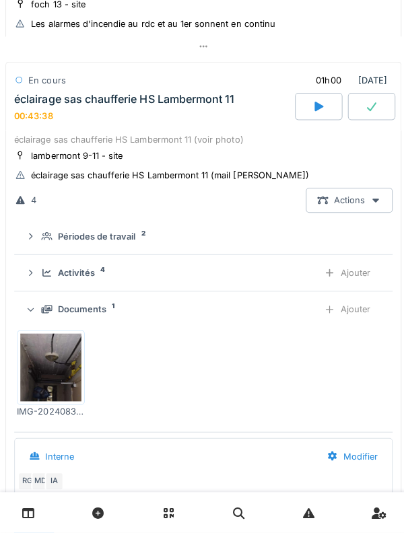
click at [353, 299] on div "Ajouter" at bounding box center [345, 311] width 69 height 25
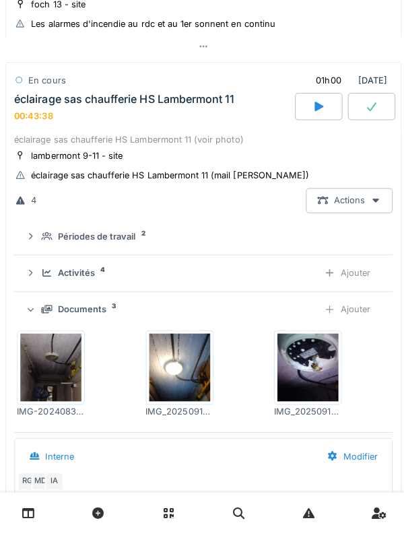
click at [48, 311] on div "Documents 3 Ajouter" at bounding box center [202, 311] width 354 height 25
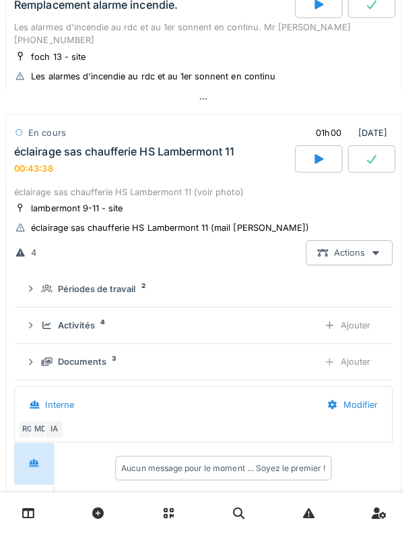
scroll to position [409, 0]
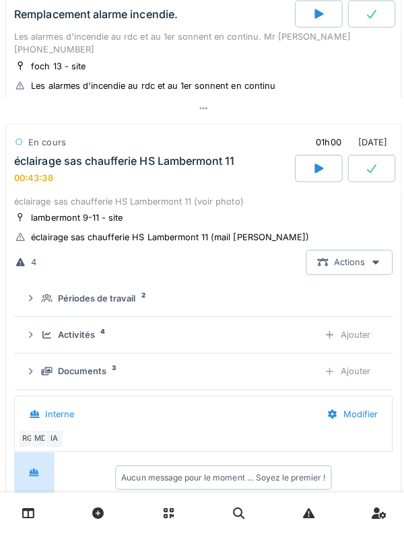
click at [43, 296] on icon at bounding box center [46, 300] width 11 height 8
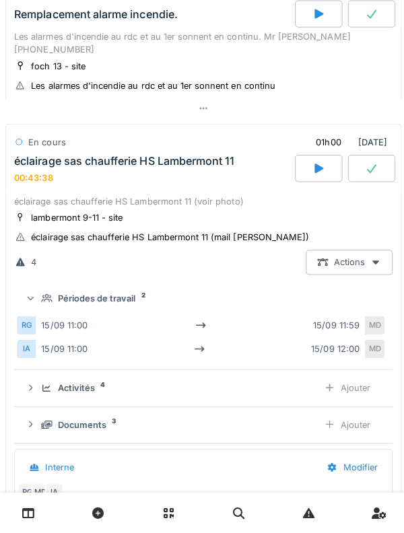
click at [44, 300] on summary "Périodes de travail 2" at bounding box center [202, 300] width 365 height 25
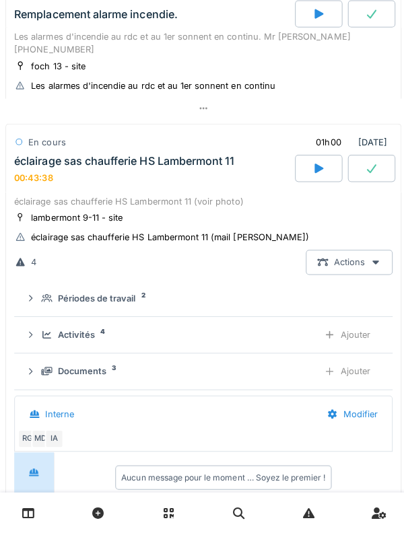
click at [36, 330] on div "Activités 4 Ajouter" at bounding box center [202, 336] width 354 height 25
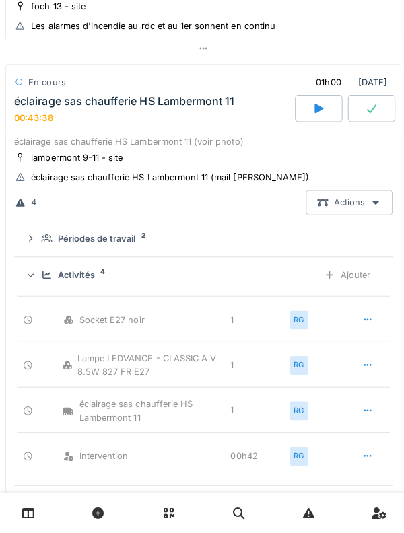
click at [44, 273] on icon at bounding box center [46, 277] width 11 height 9
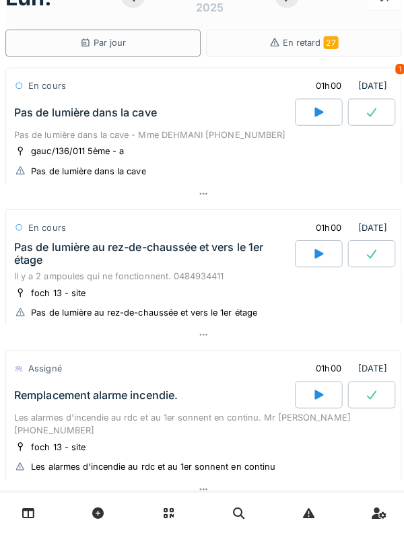
scroll to position [0, 0]
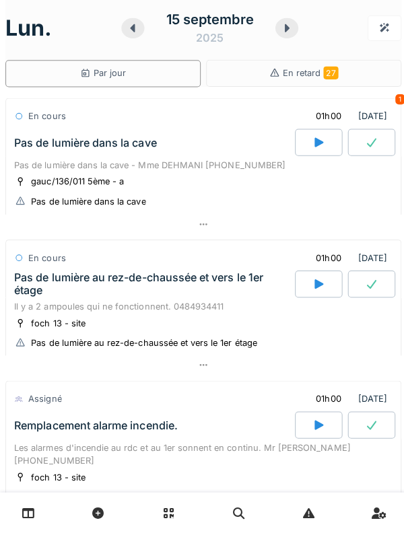
click at [63, 157] on div "Pas de lumière dans la cave" at bounding box center [152, 145] width 282 height 27
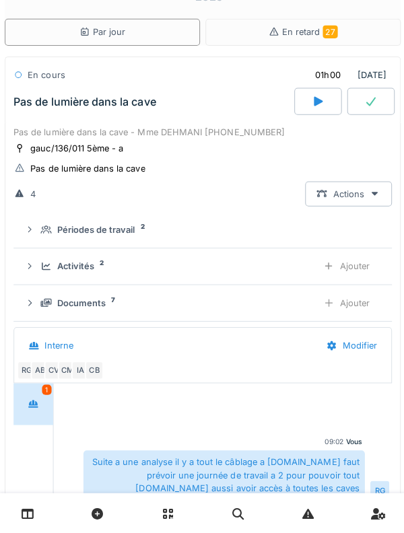
scroll to position [47, 0]
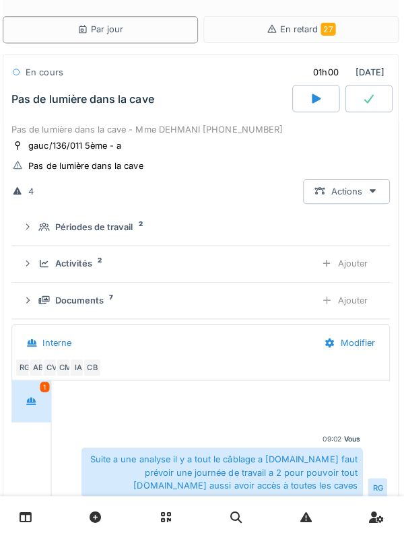
click at [37, 286] on div "Documents 7 Ajouter" at bounding box center [202, 298] width 354 height 25
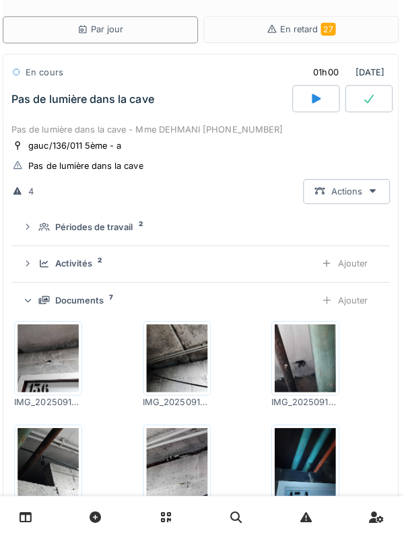
click at [44, 304] on div "Documents 7" at bounding box center [173, 298] width 264 height 13
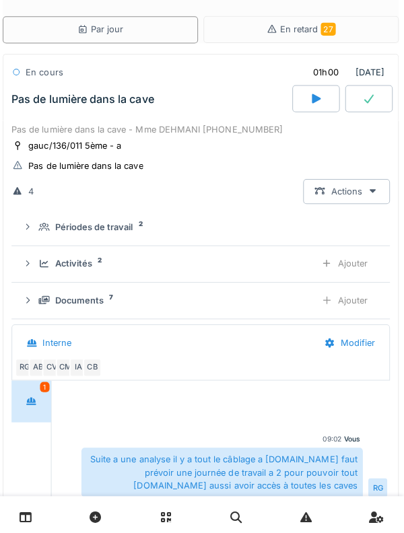
click at [38, 269] on div "Activités 2 Ajouter" at bounding box center [202, 262] width 354 height 25
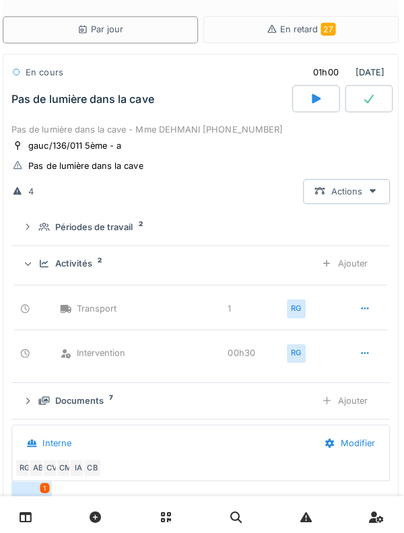
click at [36, 262] on div at bounding box center [30, 262] width 13 height 11
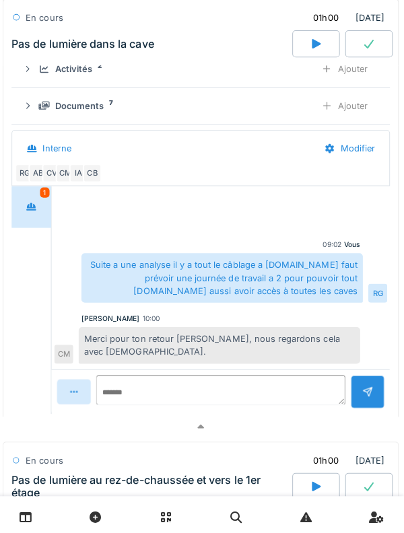
scroll to position [239, 0]
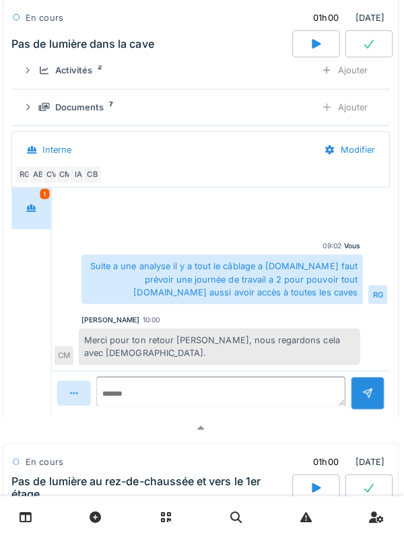
click at [21, 203] on div at bounding box center [34, 207] width 34 height 25
click at [42, 209] on div at bounding box center [34, 207] width 34 height 25
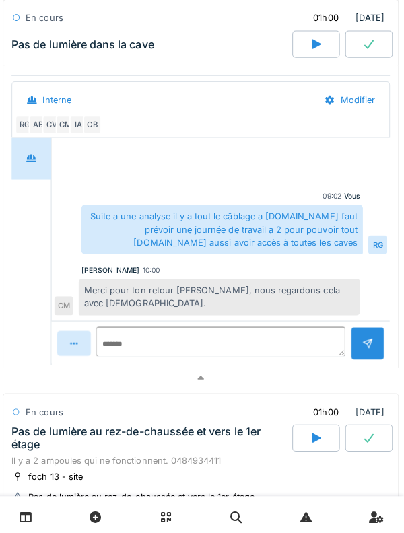
scroll to position [292, 0]
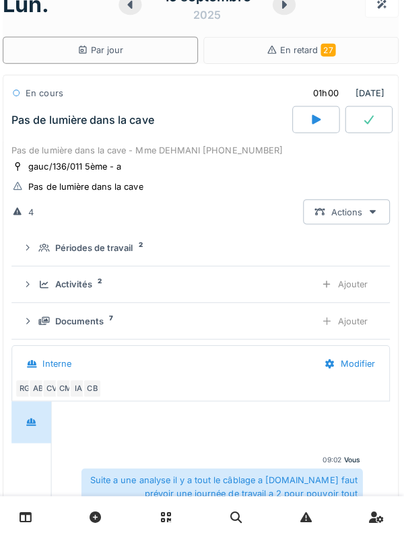
click at [39, 131] on div "Pas de lumière dans la cave" at bounding box center [152, 118] width 282 height 27
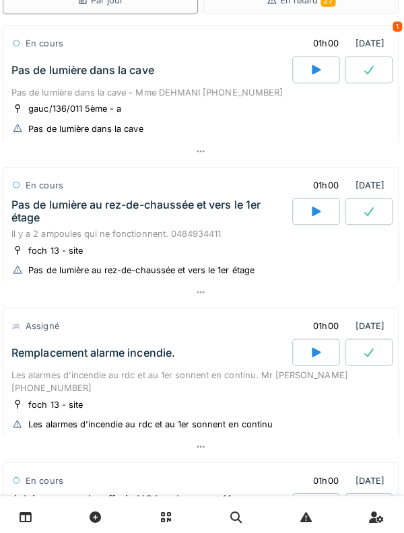
click at [39, 230] on div "Il y a 2 ampoules qui ne fonctionnent. 0484934411" at bounding box center [202, 232] width 376 height 13
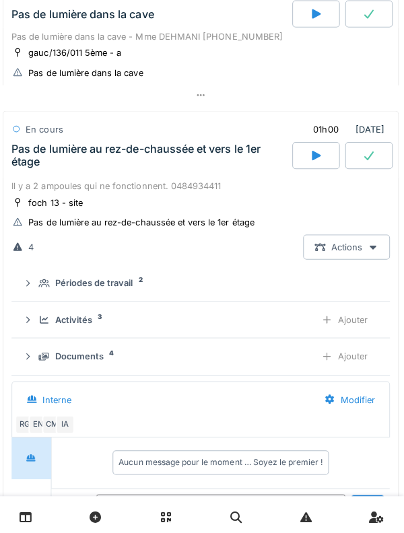
scroll to position [188, 0]
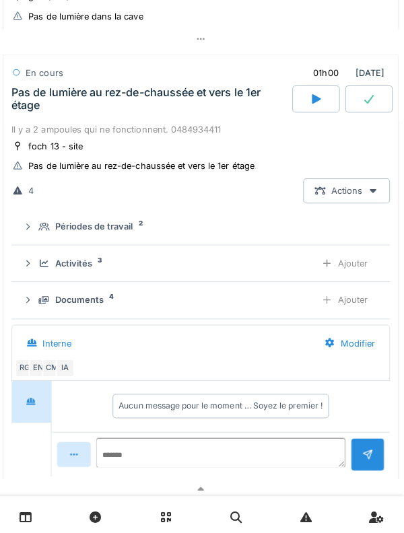
click at [41, 220] on div "Périodes de travail 2" at bounding box center [202, 225] width 354 height 13
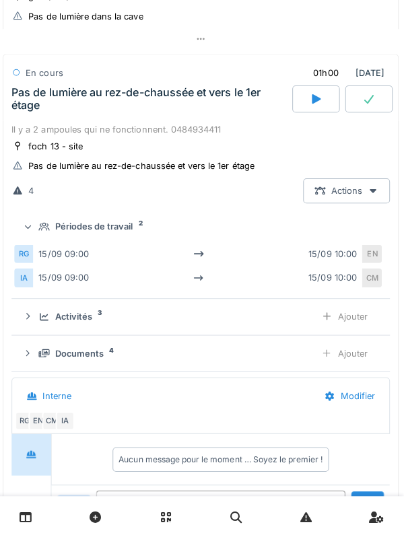
click at [38, 226] on div "Périodes de travail 2" at bounding box center [202, 225] width 354 height 13
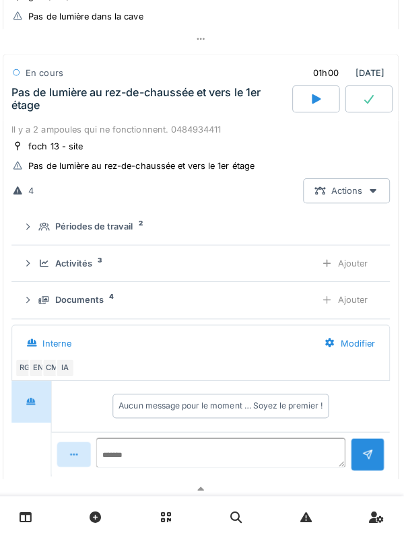
click at [40, 259] on div "Activités 3 Ajouter" at bounding box center [202, 261] width 354 height 25
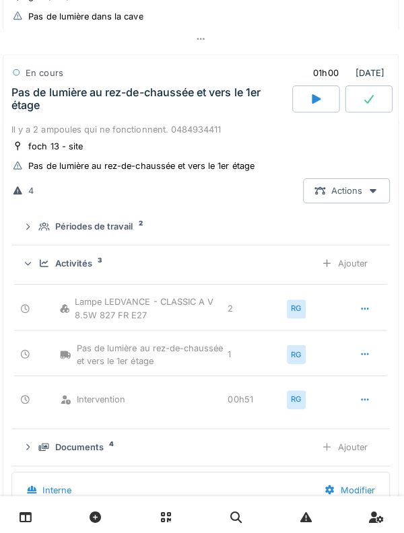
click at [42, 266] on icon at bounding box center [46, 261] width 11 height 9
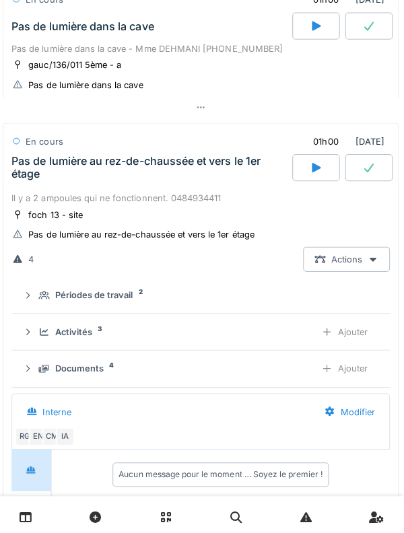
scroll to position [121, 0]
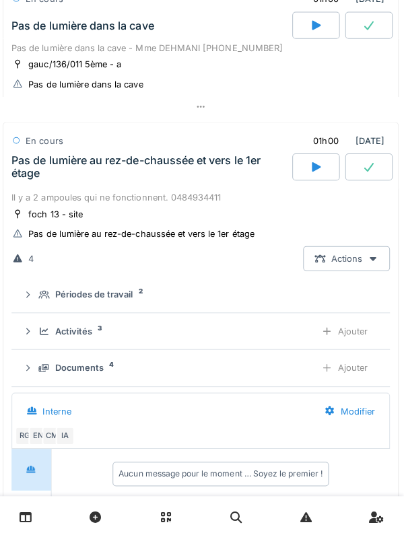
click at [45, 57] on div "gauc/136/011 5ème - a" at bounding box center [69, 64] width 110 height 14
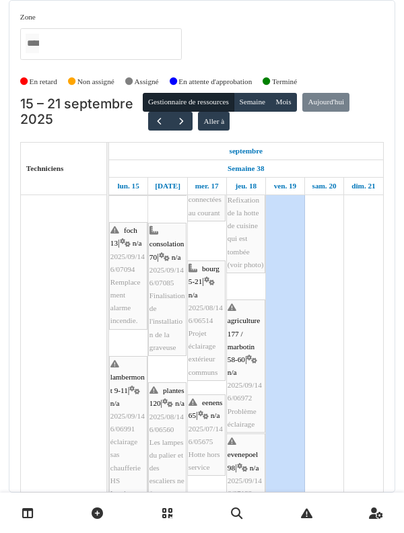
scroll to position [319, 0]
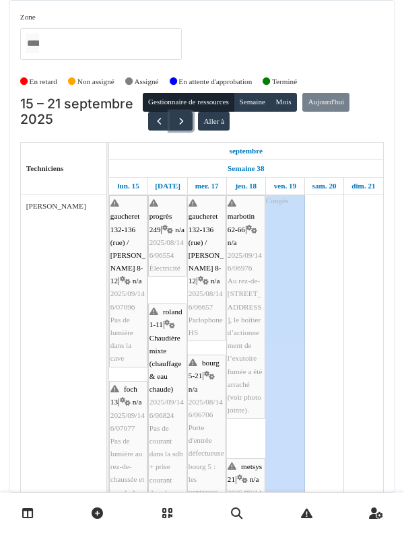
click at [184, 112] on button "button" at bounding box center [181, 122] width 22 height 20
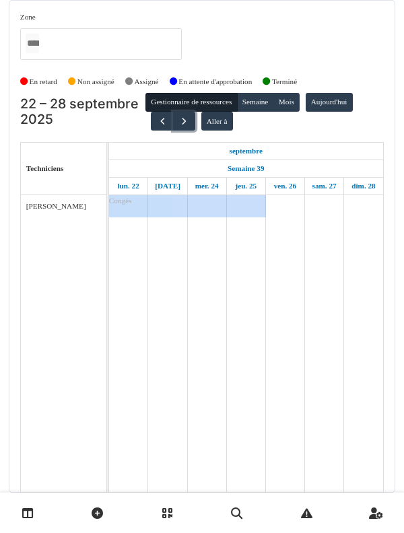
click at [189, 112] on button "button" at bounding box center [184, 122] width 22 height 20
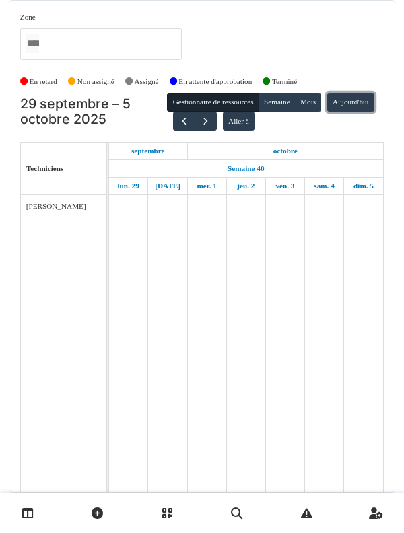
click at [327, 93] on button "Aujourd'hui" at bounding box center [350, 102] width 47 height 19
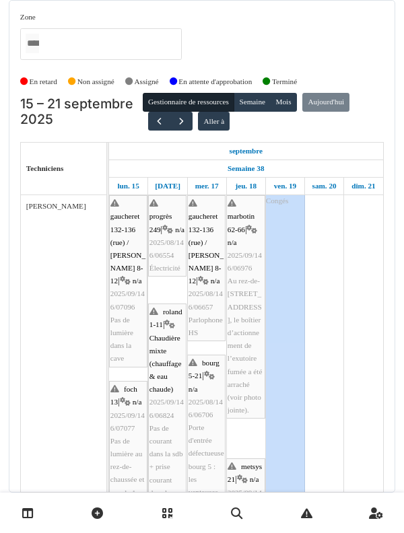
click at [238, 93] on div "Gestionnaire de ressources Semaine Mois Aujourd'hui Aller à" at bounding box center [263, 112] width 241 height 38
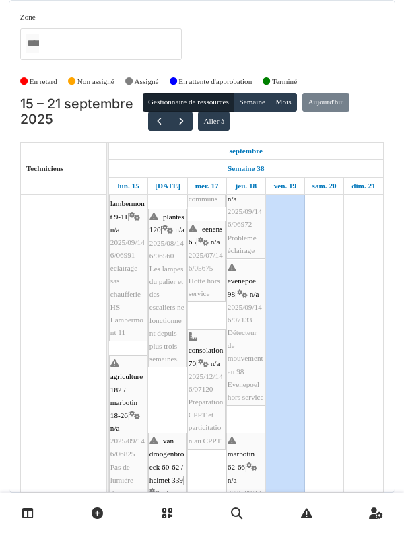
scroll to position [423, 0]
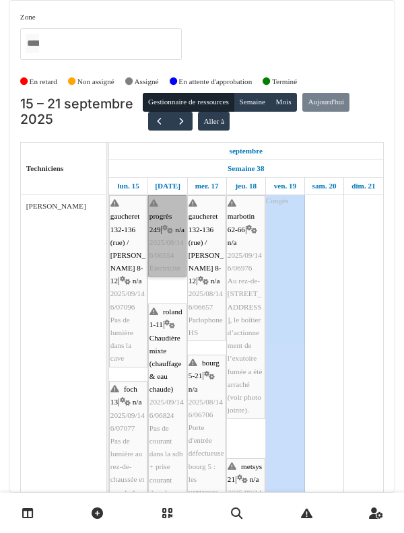
click at [158, 224] on link "progrès 249 | n/a 2025/08/146/06554 Électricité" at bounding box center [167, 236] width 38 height 82
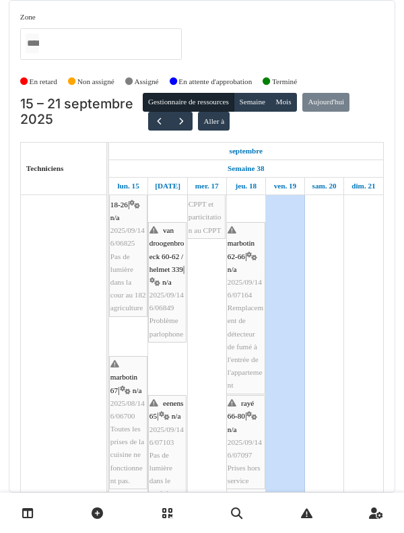
scroll to position [677, 0]
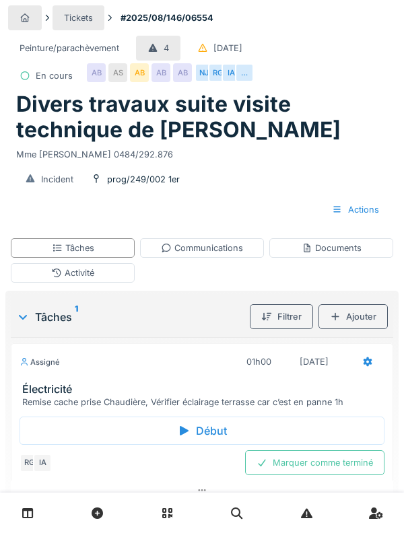
click at [39, 276] on div "Activité" at bounding box center [73, 273] width 124 height 20
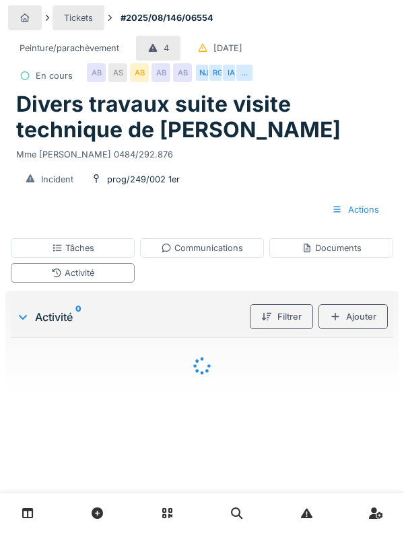
click at [40, 257] on div "Tâches" at bounding box center [73, 248] width 124 height 20
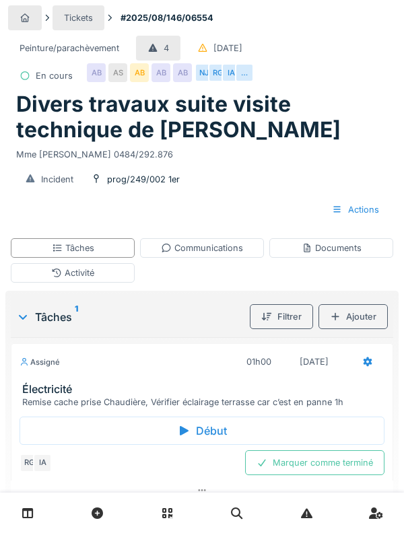
scroll to position [3, 0]
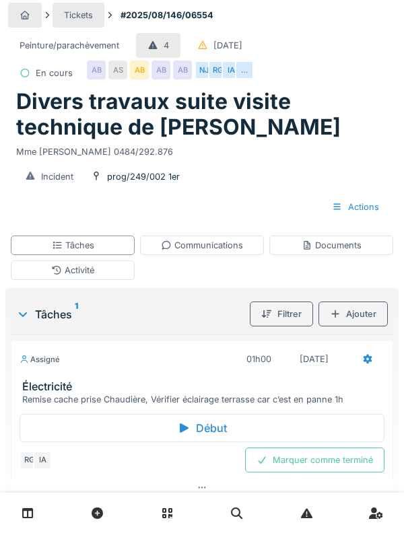
click at [41, 372] on div "Assigné 01h00 16/09/2025" at bounding box center [202, 359] width 365 height 25
click at [47, 387] on h3 "Électricité" at bounding box center [204, 387] width 365 height 13
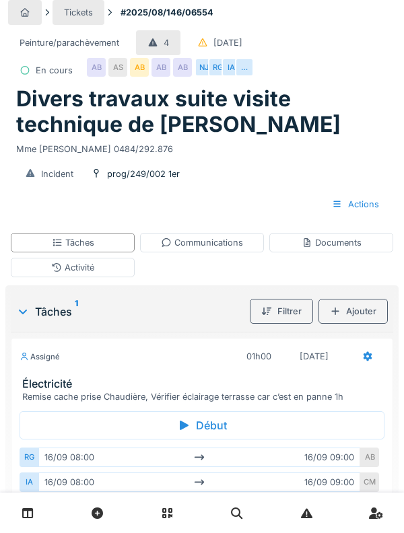
scroll to position [11, 0]
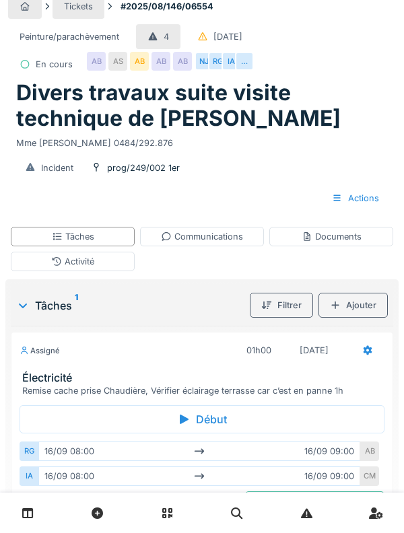
click at [43, 266] on div "Activité" at bounding box center [73, 262] width 124 height 20
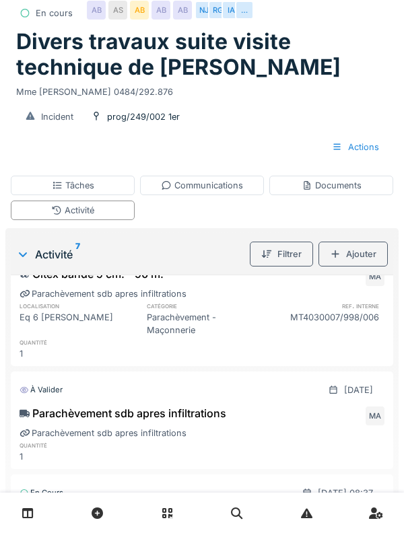
scroll to position [0, 0]
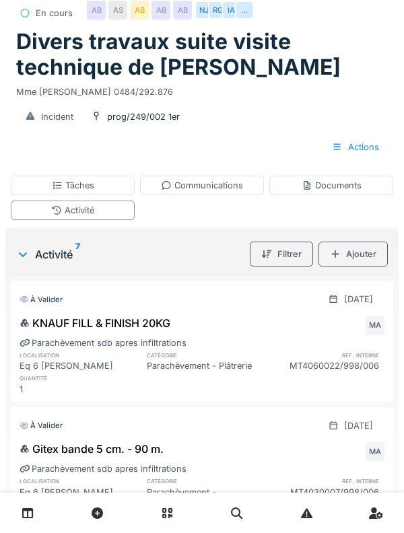
click at [373, 193] on div "Documents" at bounding box center [331, 186] width 124 height 20
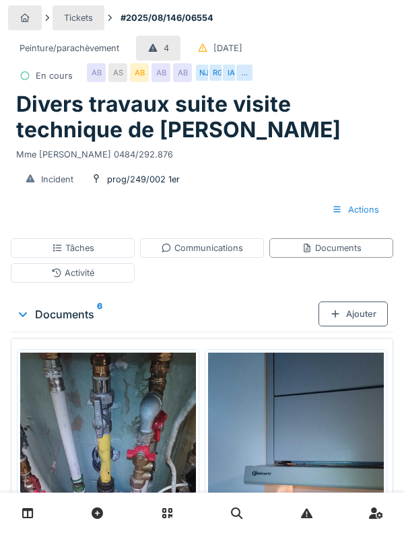
click at [36, 265] on div "Activité" at bounding box center [73, 273] width 124 height 20
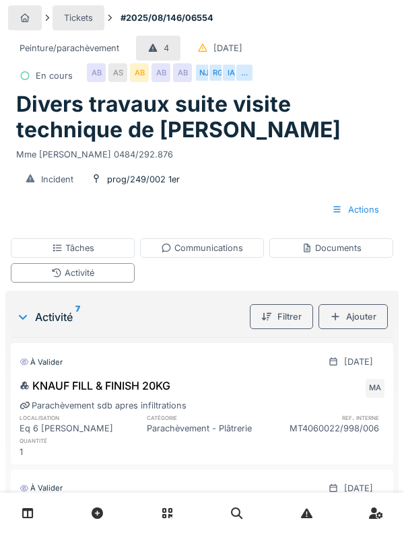
click at [26, 250] on div "Tâches" at bounding box center [73, 248] width 124 height 20
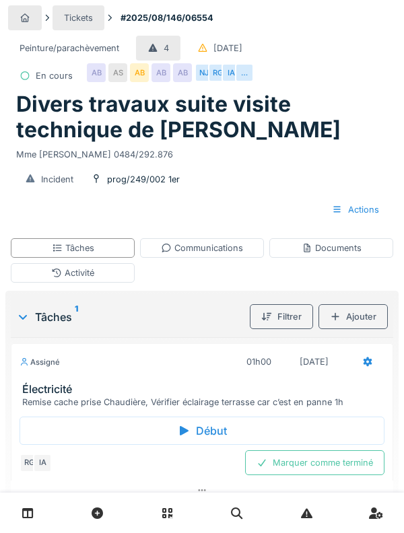
scroll to position [11, 0]
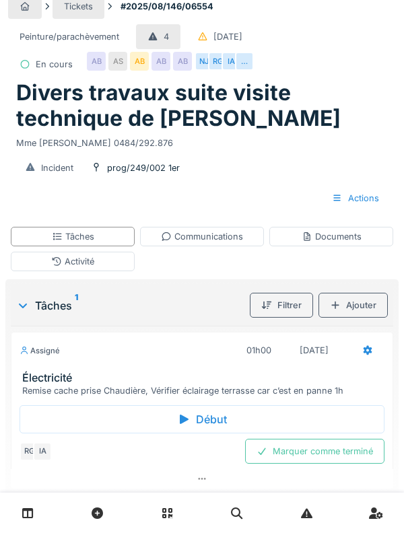
click at [42, 374] on h3 "Électricité" at bounding box center [204, 378] width 365 height 13
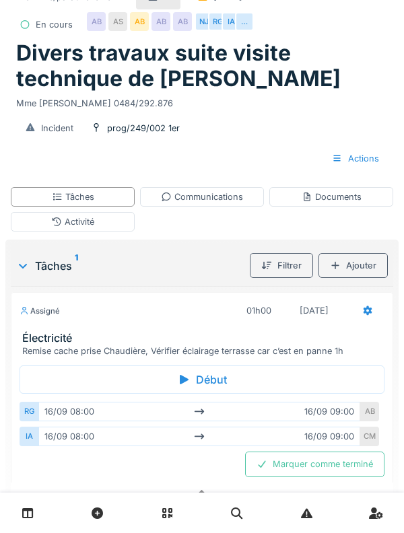
scroll to position [64, 0]
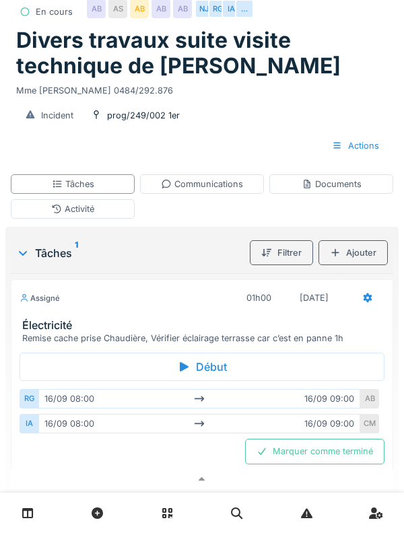
click at [42, 321] on h3 "Électricité" at bounding box center [204, 325] width 365 height 13
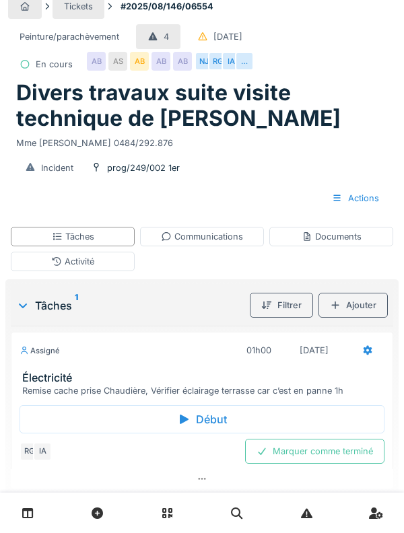
click at [48, 227] on div "Tâches" at bounding box center [73, 237] width 124 height 20
click at [41, 260] on div "Activité" at bounding box center [73, 262] width 124 height 20
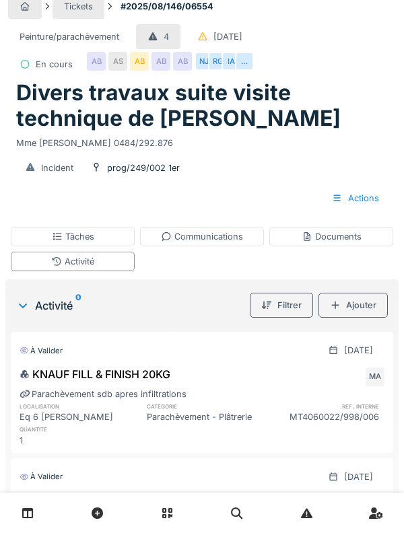
scroll to position [64, 0]
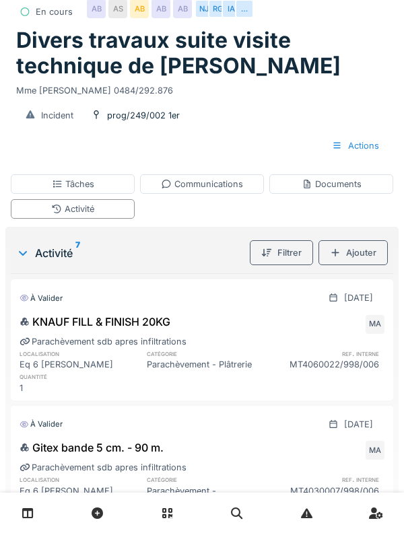
click at [360, 190] on div "Documents" at bounding box center [332, 184] width 60 height 13
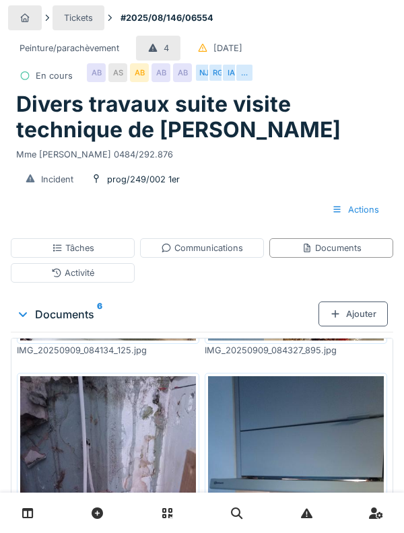
scroll to position [270, 0]
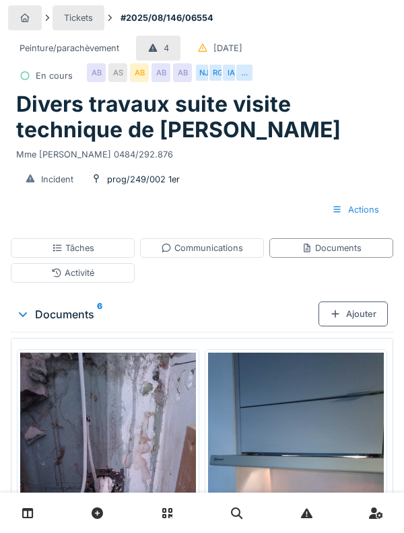
click at [75, 439] on img at bounding box center [108, 470] width 176 height 234
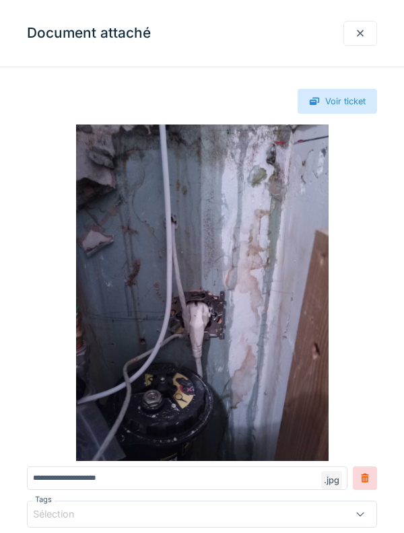
click at [357, 41] on div at bounding box center [361, 33] width 34 height 25
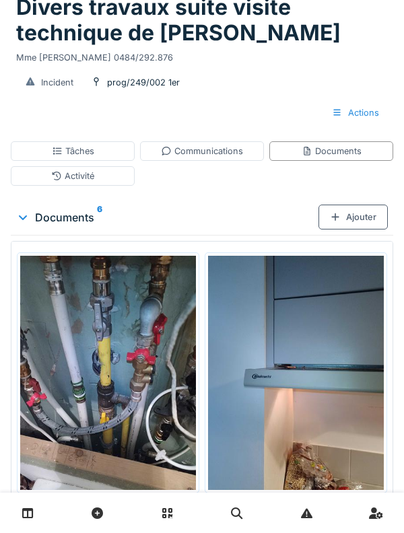
scroll to position [0, 0]
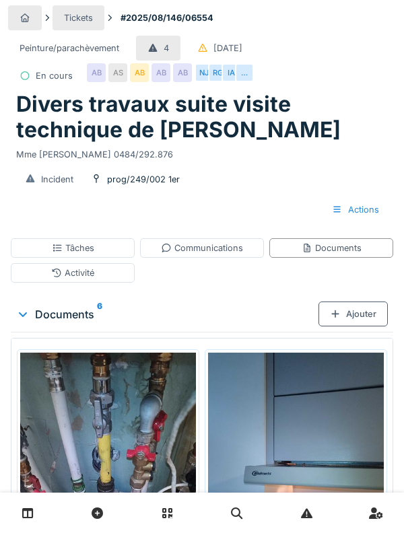
click at [42, 282] on div "Activité" at bounding box center [73, 273] width 124 height 20
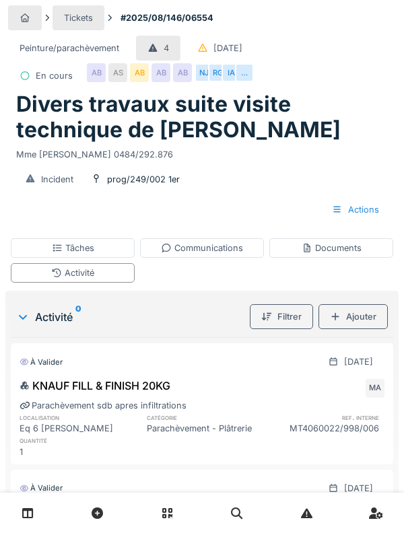
click at [28, 251] on div "Tâches" at bounding box center [73, 248] width 124 height 20
